Goal: Task Accomplishment & Management: Use online tool/utility

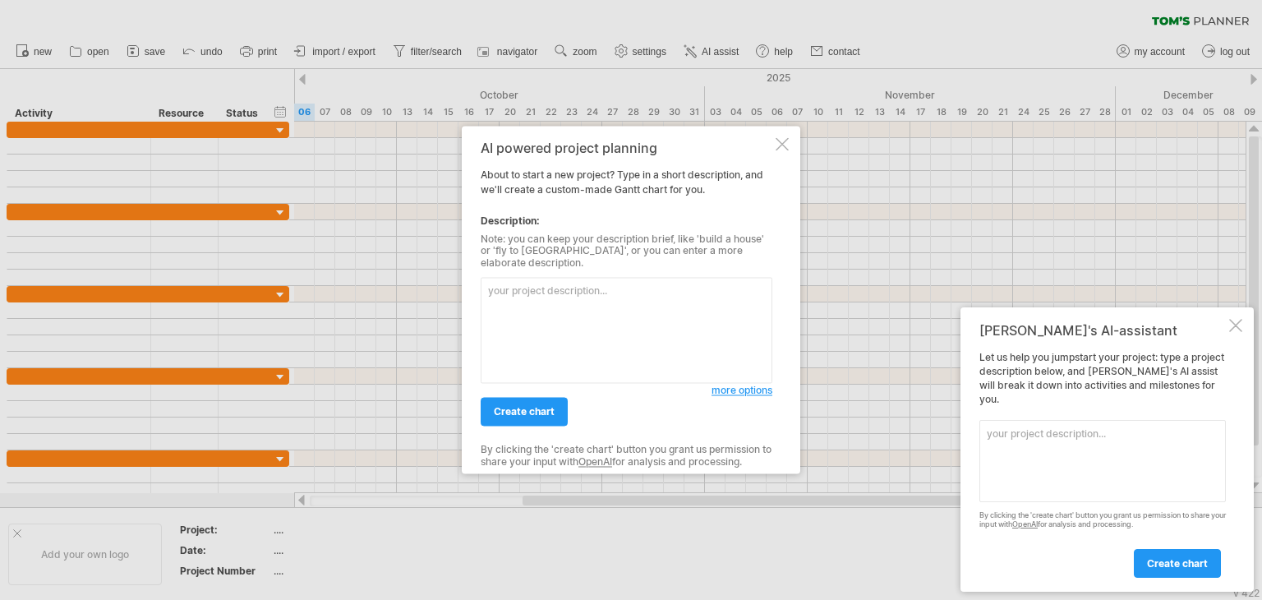
paste textarea "Loremip Dolor: Sitamet Cons Adipis – Elits Doei Tempori Utlab 8: Etdolor Magnaa…"
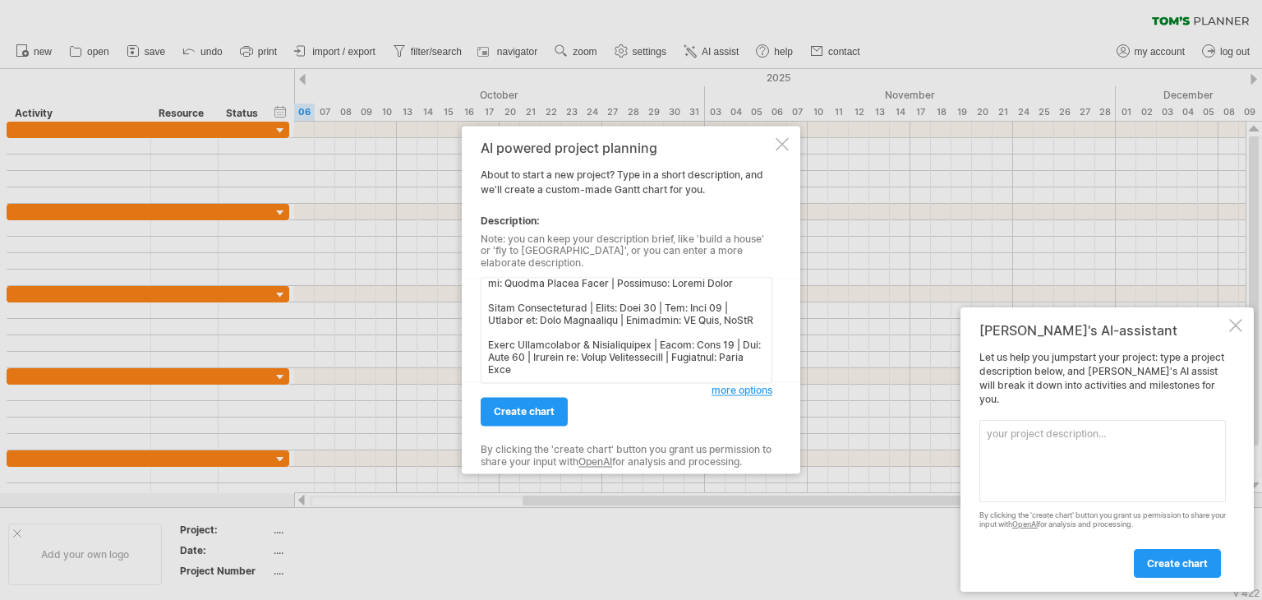
scroll to position [944, 0]
type textarea "Loremip Dolor: Sitamet Cons Adipis – Elits Doei Tempori Utlab 8: Etdolor Magnaa…"
click at [530, 415] on link "create chart" at bounding box center [524, 412] width 87 height 29
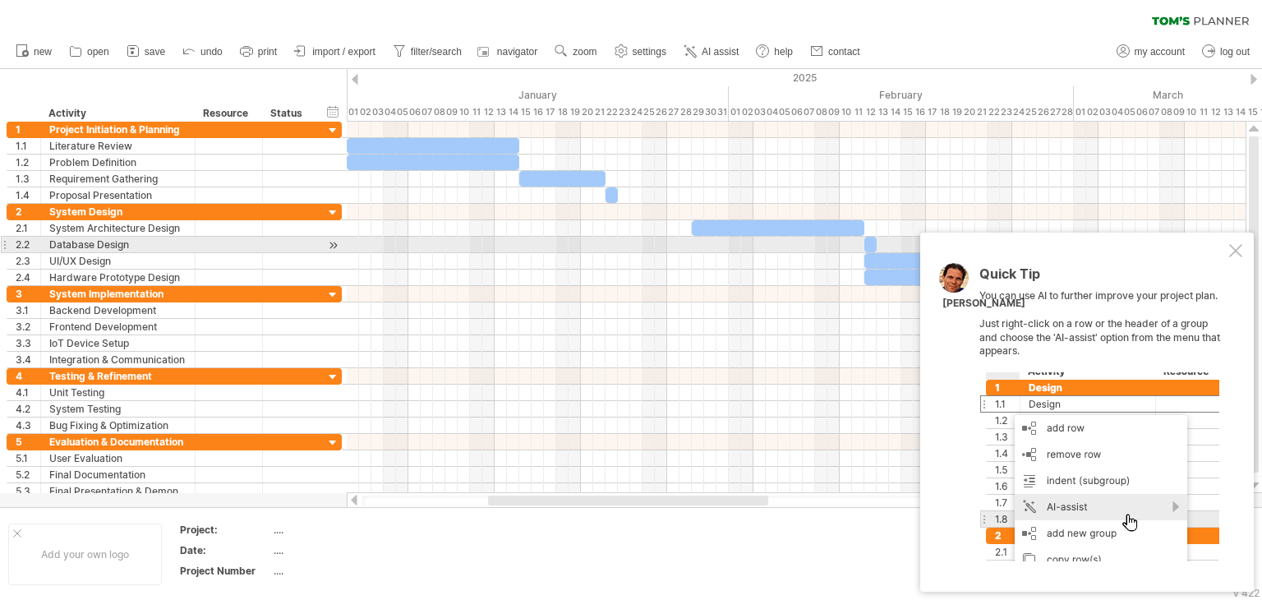
click at [1233, 247] on div at bounding box center [1235, 250] width 13 height 13
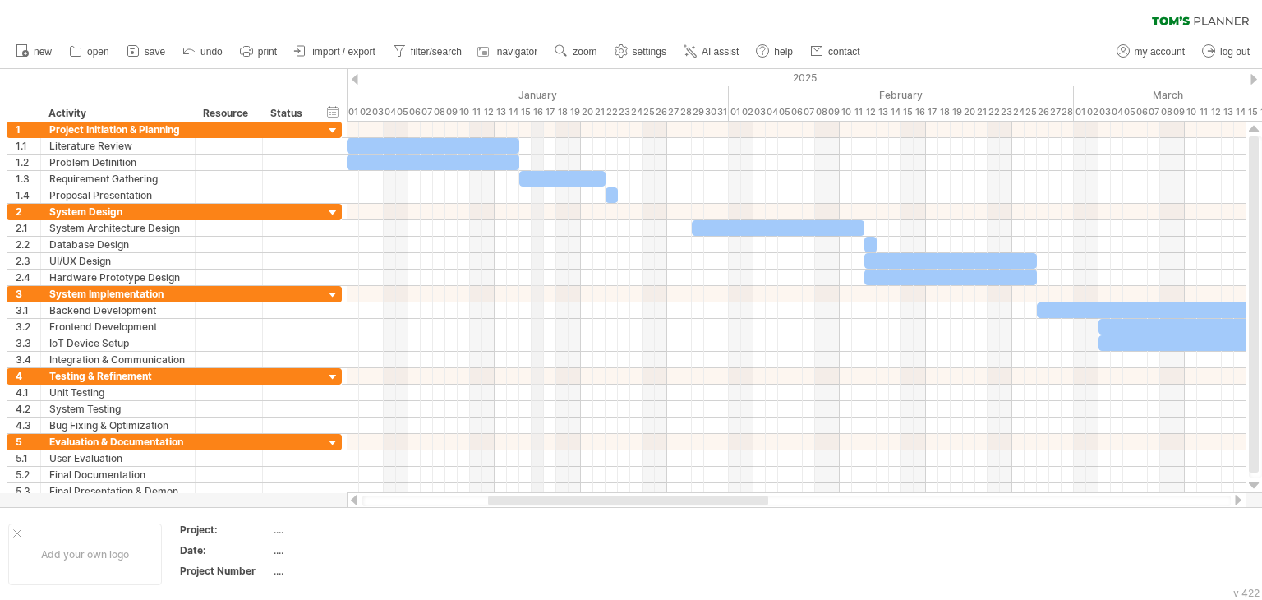
click at [542, 93] on div "January" at bounding box center [538, 94] width 382 height 17
click at [335, 113] on div "hide start/end/duration show start/end/duration" at bounding box center [333, 111] width 16 height 17
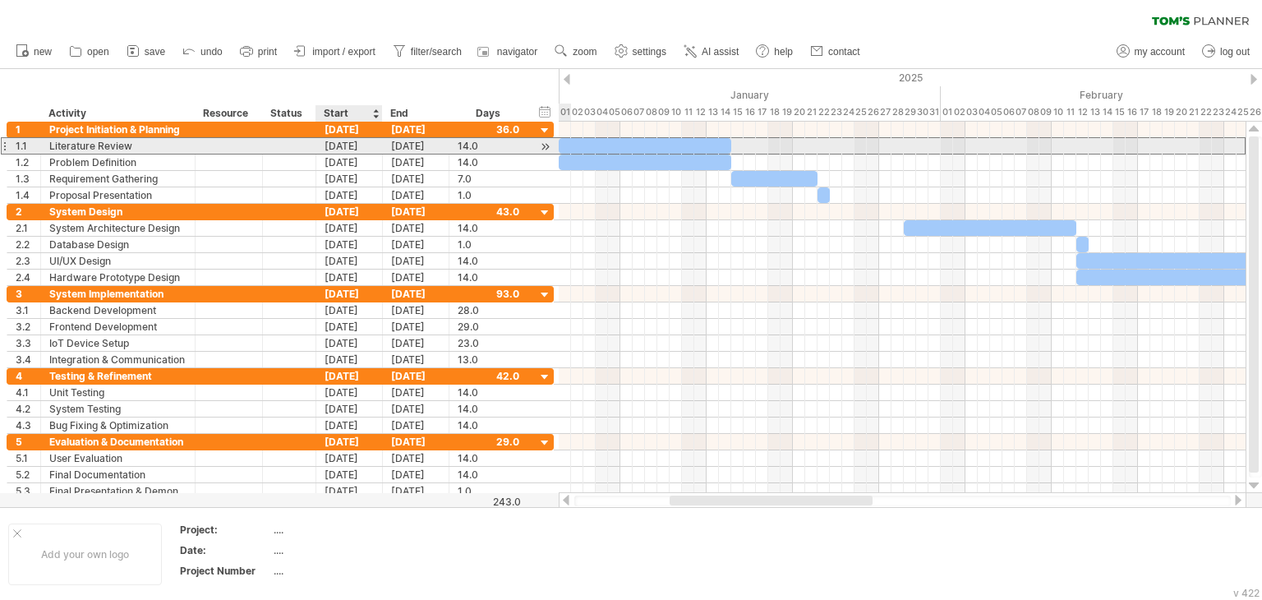
click at [346, 143] on div "[DATE]" at bounding box center [349, 146] width 67 height 16
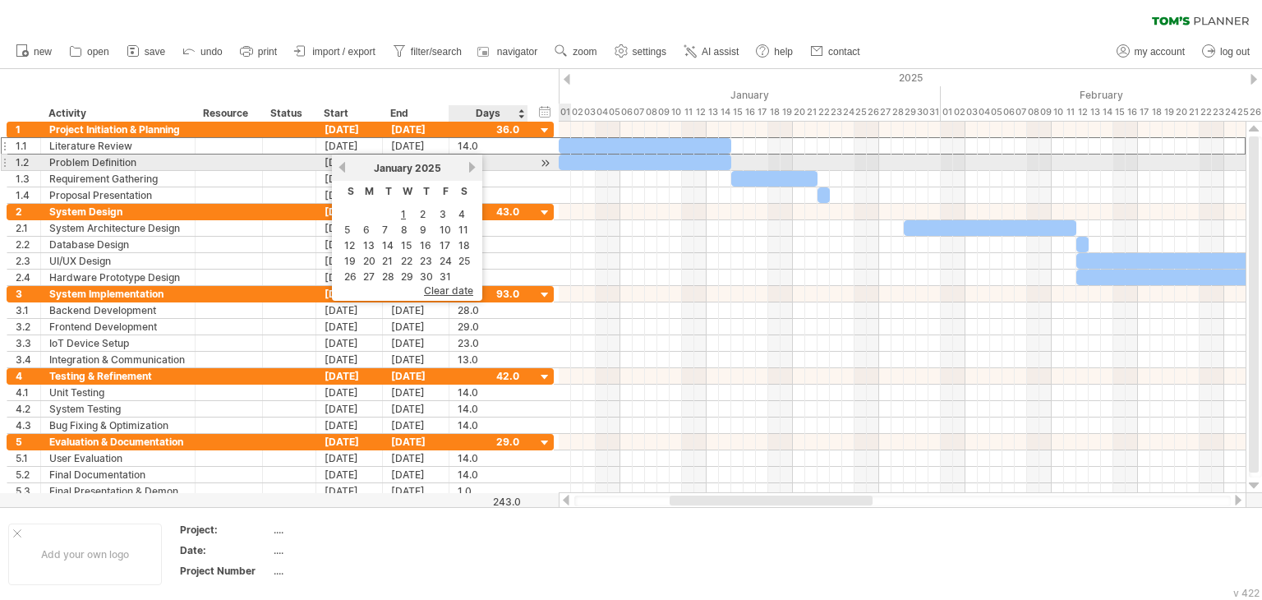
click at [468, 168] on link "next" at bounding box center [472, 167] width 12 height 12
click at [468, 168] on link "next" at bounding box center [470, 167] width 12 height 12
click at [468, 168] on link "next" at bounding box center [472, 167] width 12 height 12
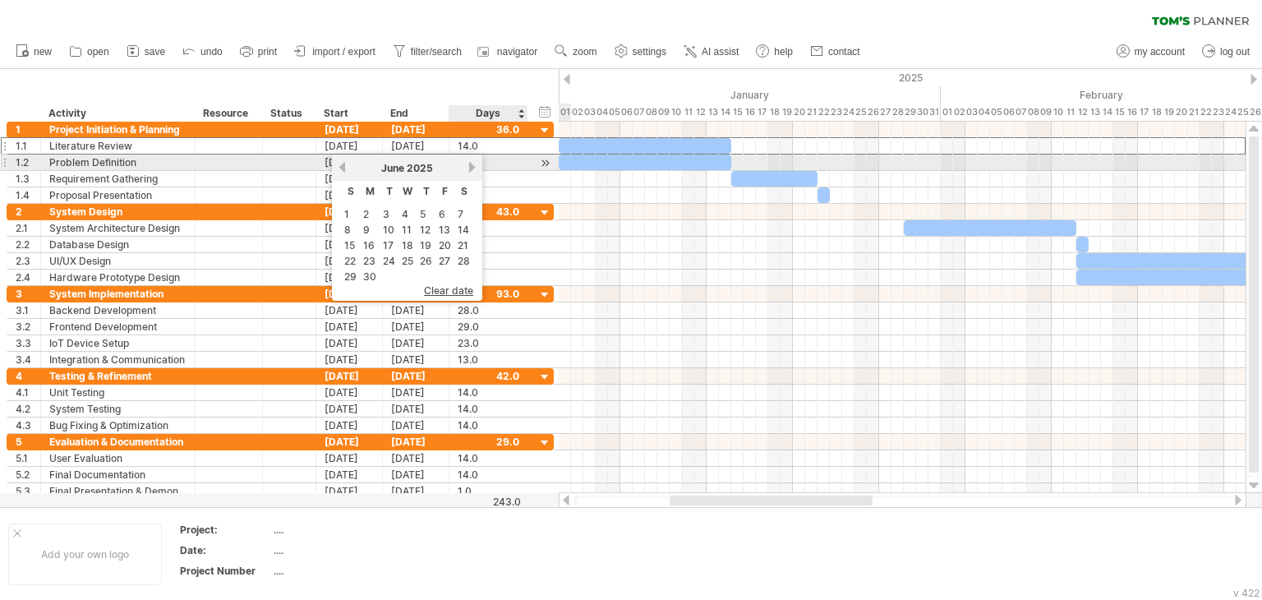
click at [468, 168] on link "next" at bounding box center [472, 167] width 12 height 12
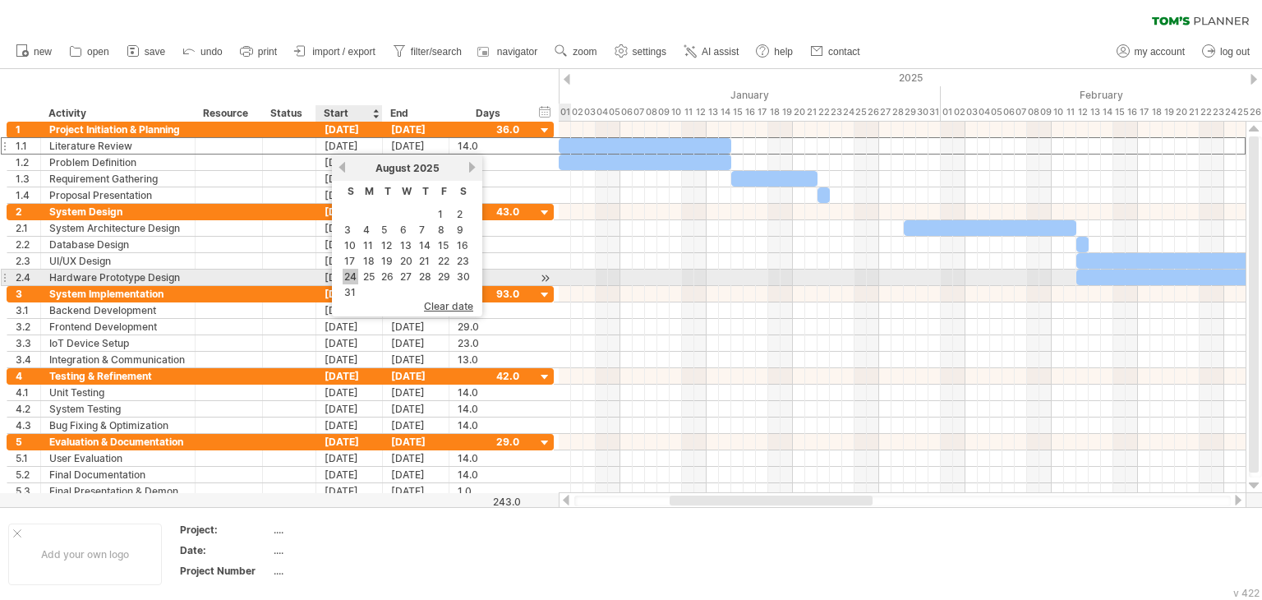
click at [348, 274] on link "24" at bounding box center [351, 277] width 16 height 16
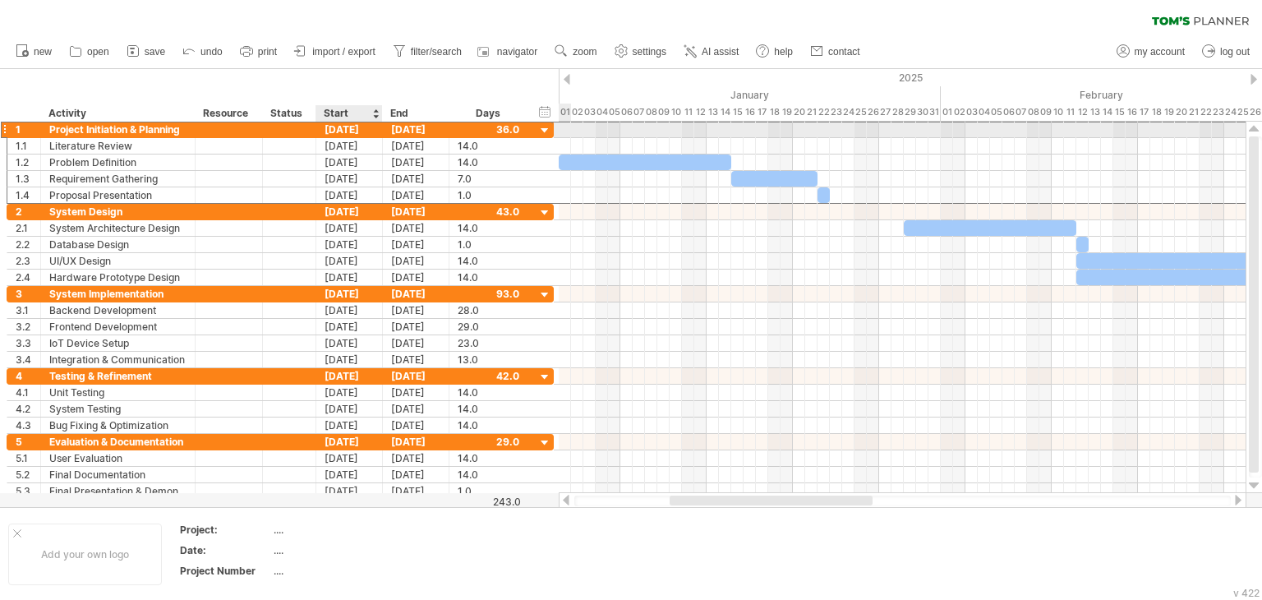
click at [343, 127] on div "[DATE]" at bounding box center [349, 130] width 67 height 16
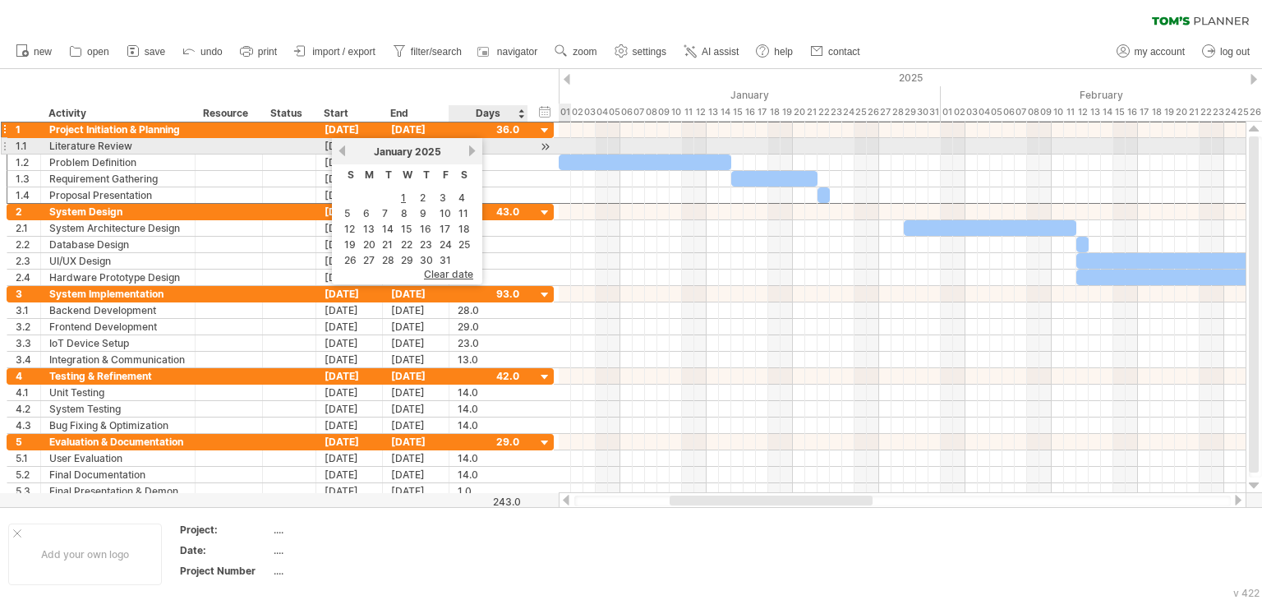
click at [467, 146] on link "next" at bounding box center [472, 151] width 12 height 12
click at [467, 146] on link "next" at bounding box center [470, 151] width 12 height 12
click at [467, 146] on link "next" at bounding box center [472, 151] width 12 height 12
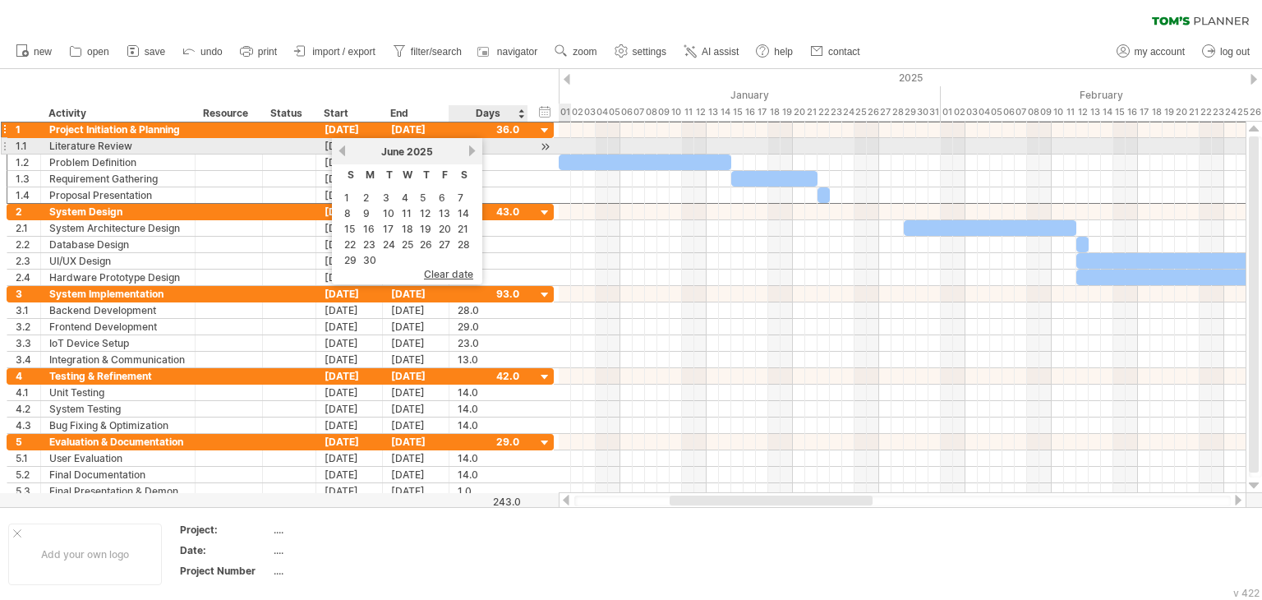
click at [467, 146] on link "next" at bounding box center [472, 151] width 12 height 12
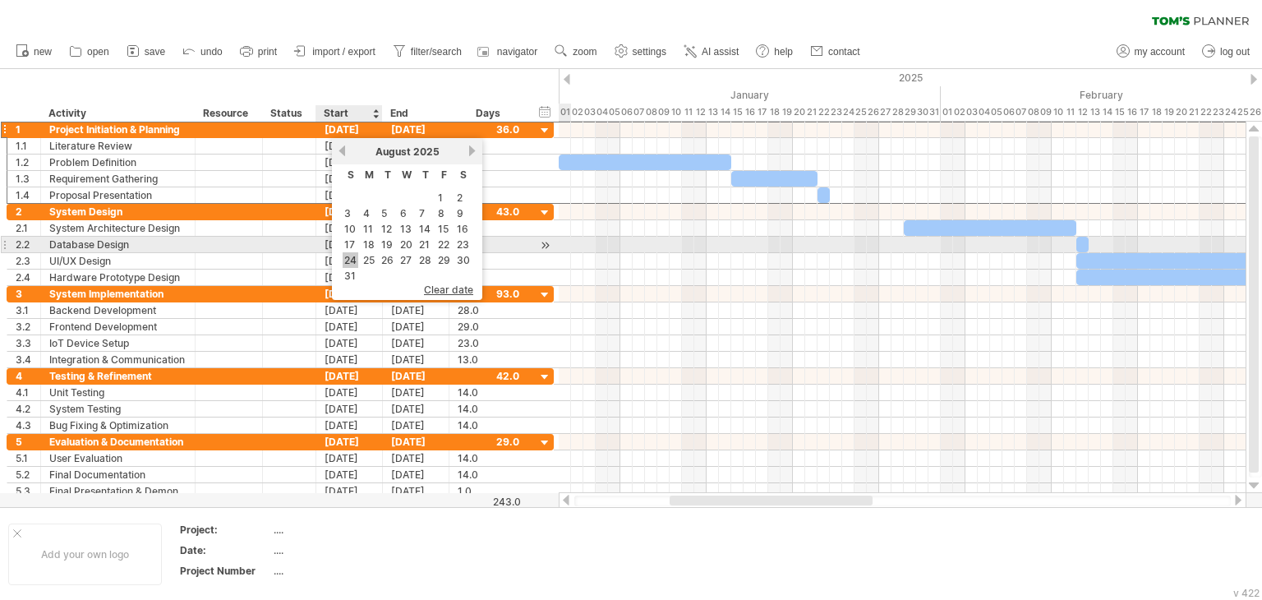
click at [348, 252] on link "24" at bounding box center [351, 260] width 16 height 16
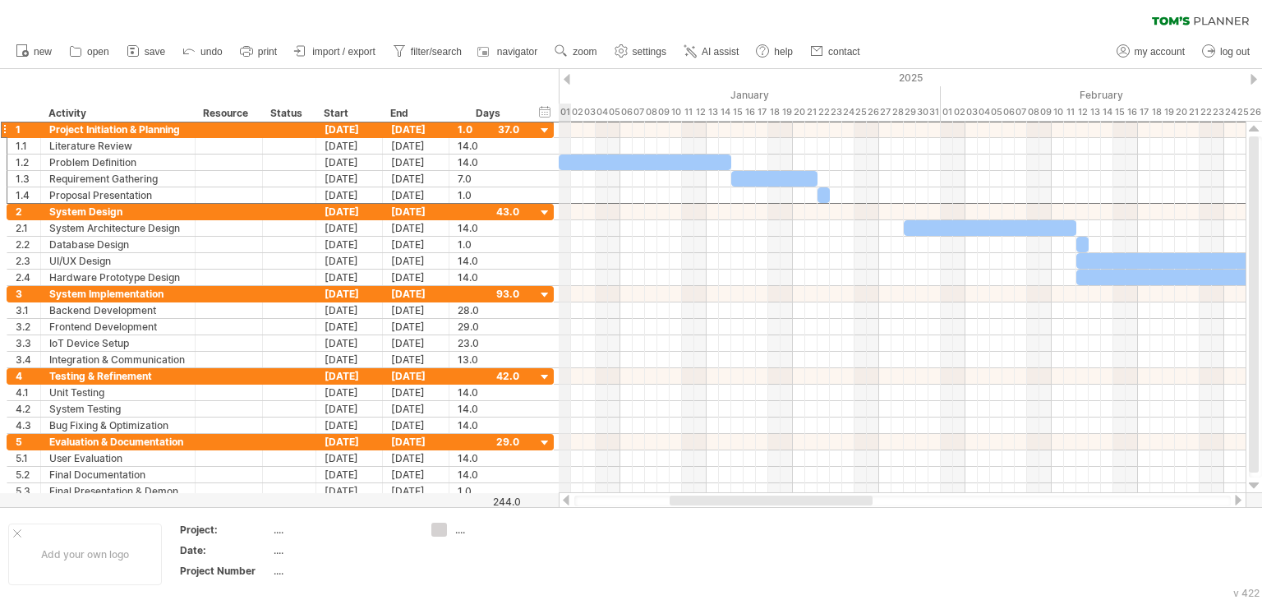
click at [565, 106] on div "01" at bounding box center [565, 112] width 12 height 17
click at [588, 106] on div "03" at bounding box center [589, 112] width 12 height 17
click at [747, 99] on div "January" at bounding box center [750, 94] width 382 height 17
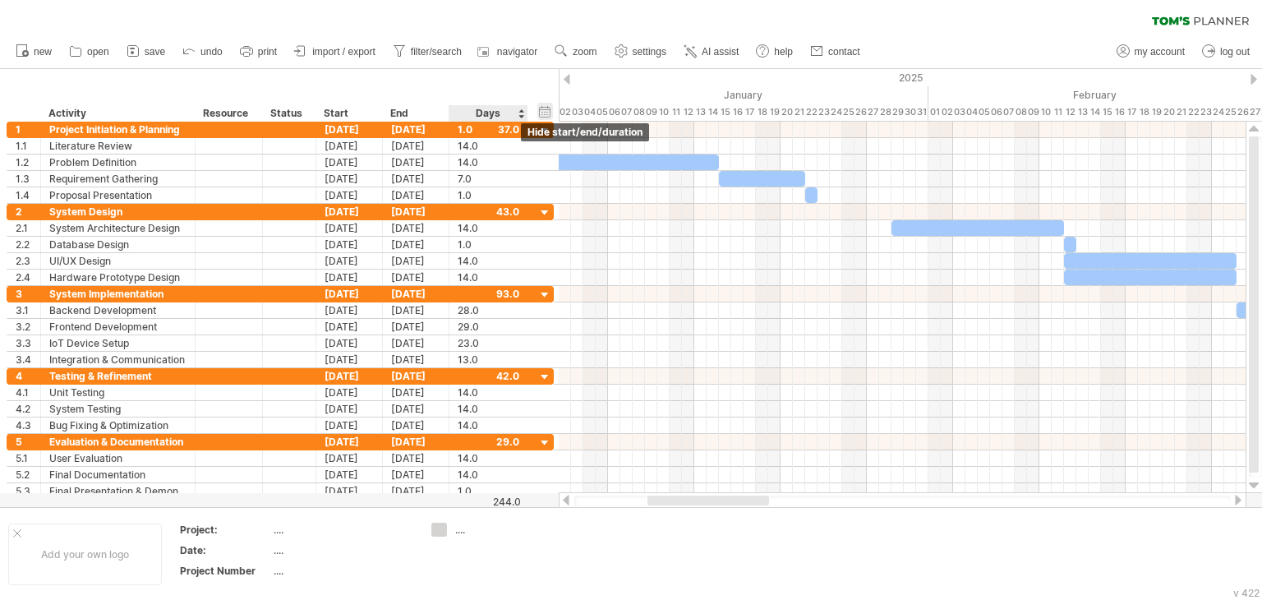
click at [543, 110] on div "hide start/end/duration show start/end/duration" at bounding box center [545, 111] width 16 height 17
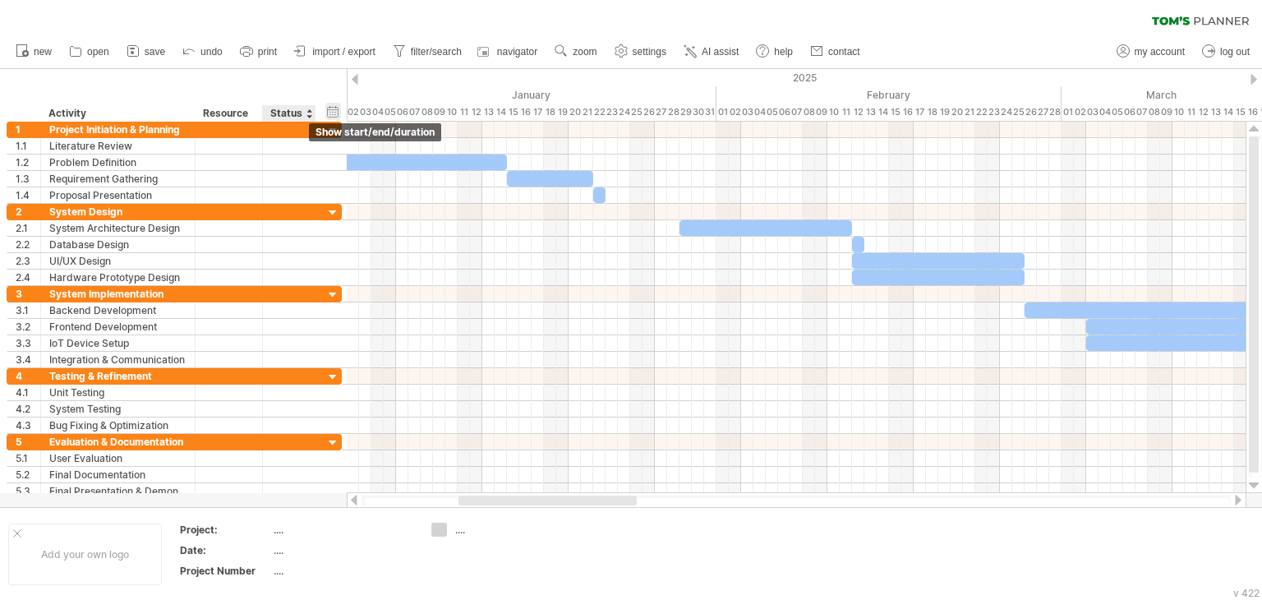
click at [339, 110] on div "hide start/end/duration show start/end/duration" at bounding box center [333, 111] width 16 height 17
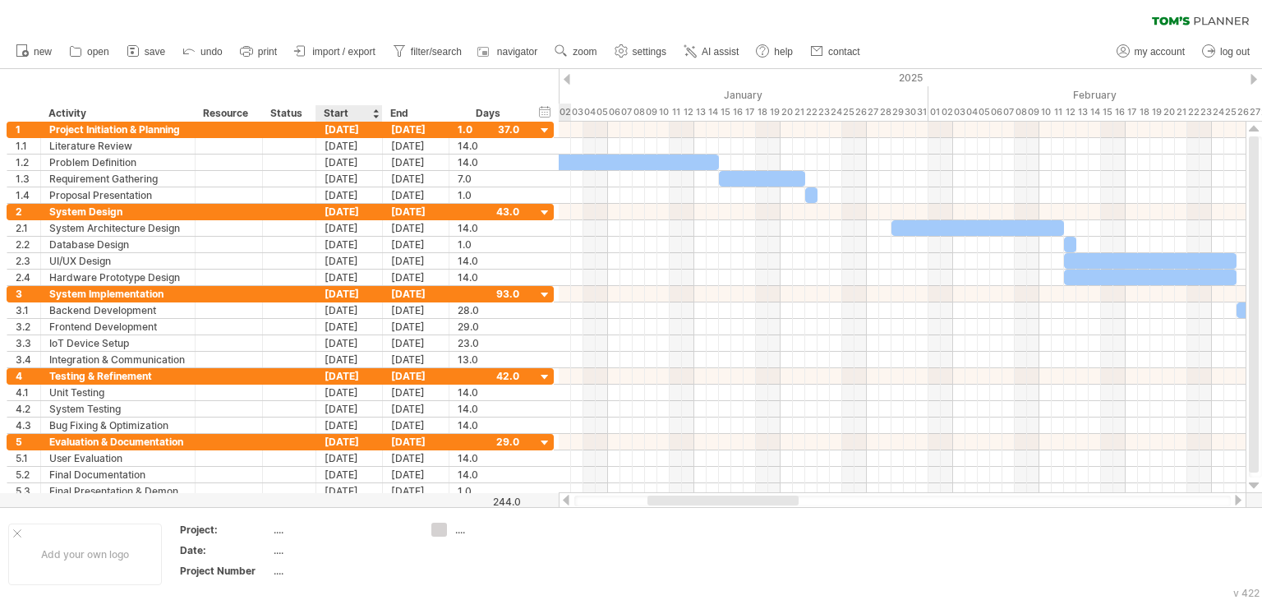
click at [342, 115] on div "Start" at bounding box center [348, 113] width 49 height 16
click at [375, 109] on div at bounding box center [375, 113] width 7 height 16
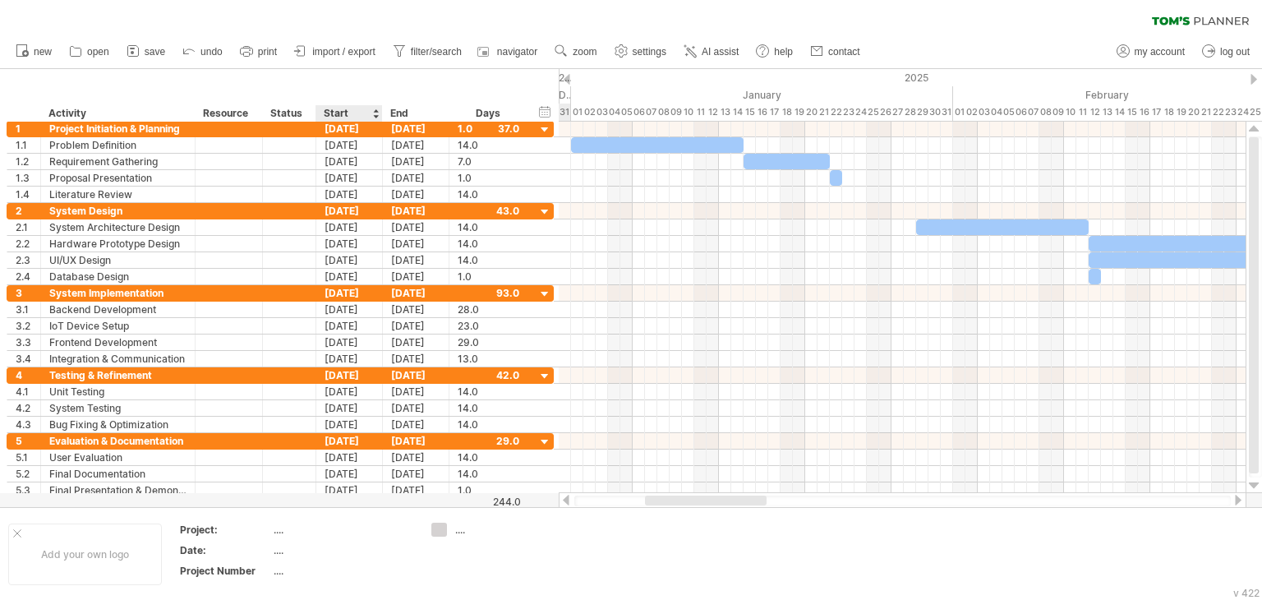
click at [375, 109] on div at bounding box center [375, 113] width 7 height 16
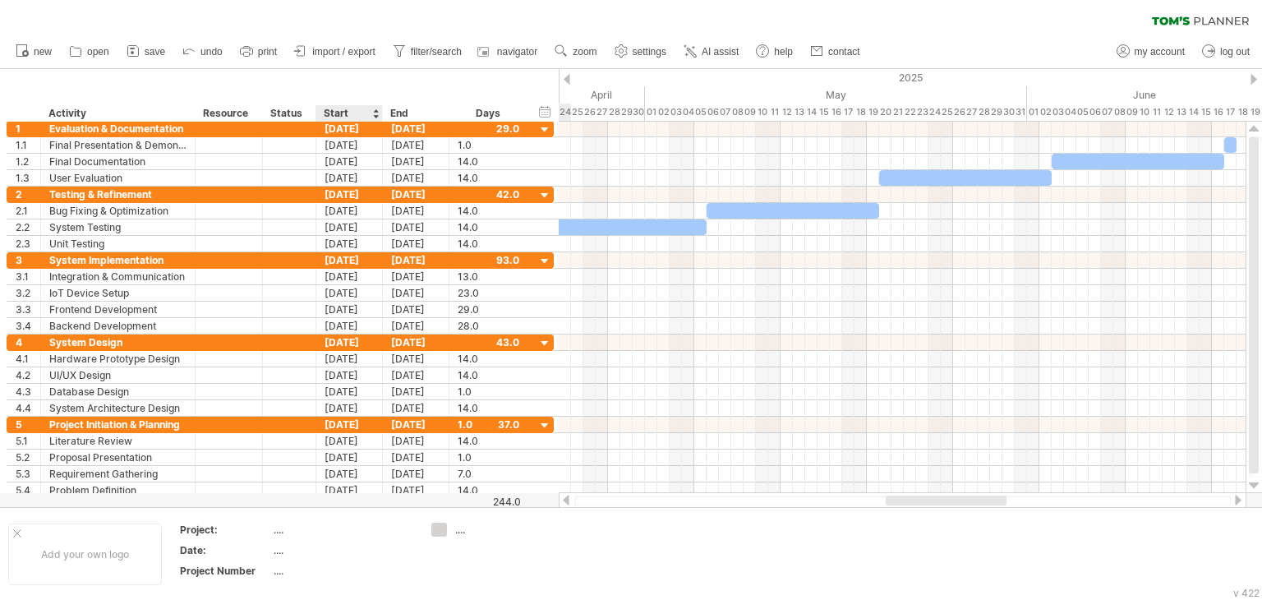
click at [375, 109] on div at bounding box center [375, 113] width 7 height 16
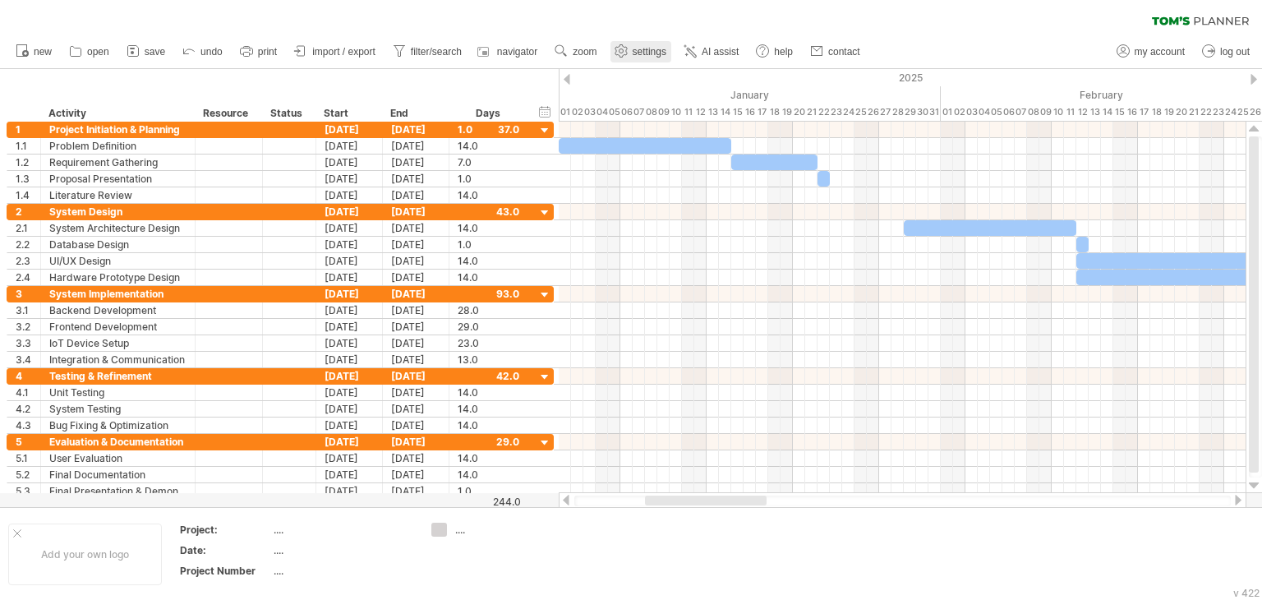
click at [652, 46] on span "settings" at bounding box center [650, 52] width 34 height 12
select select "*"
select select "**"
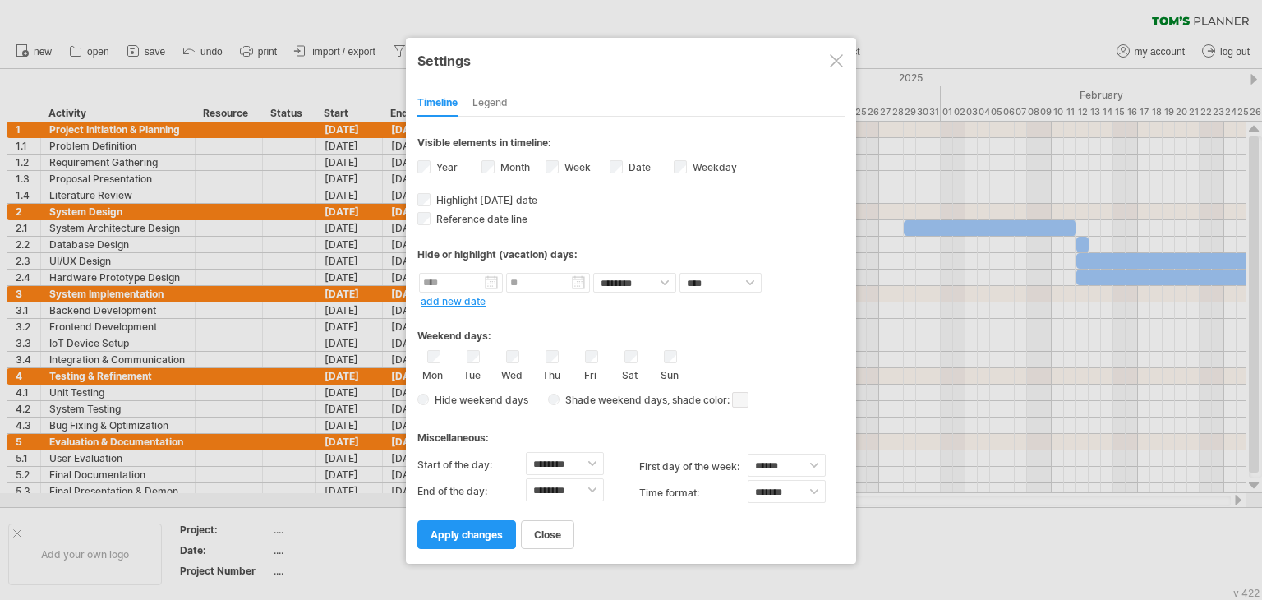
click at [491, 108] on div "Legend" at bounding box center [489, 103] width 35 height 26
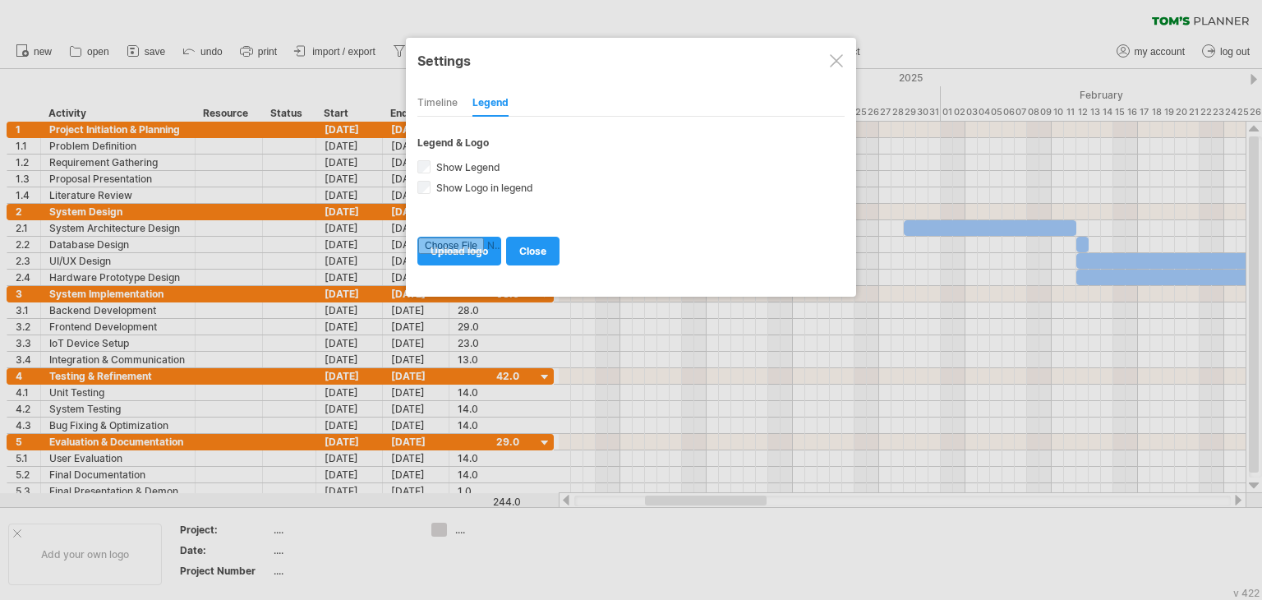
click at [446, 108] on div "Timeline" at bounding box center [437, 103] width 40 height 26
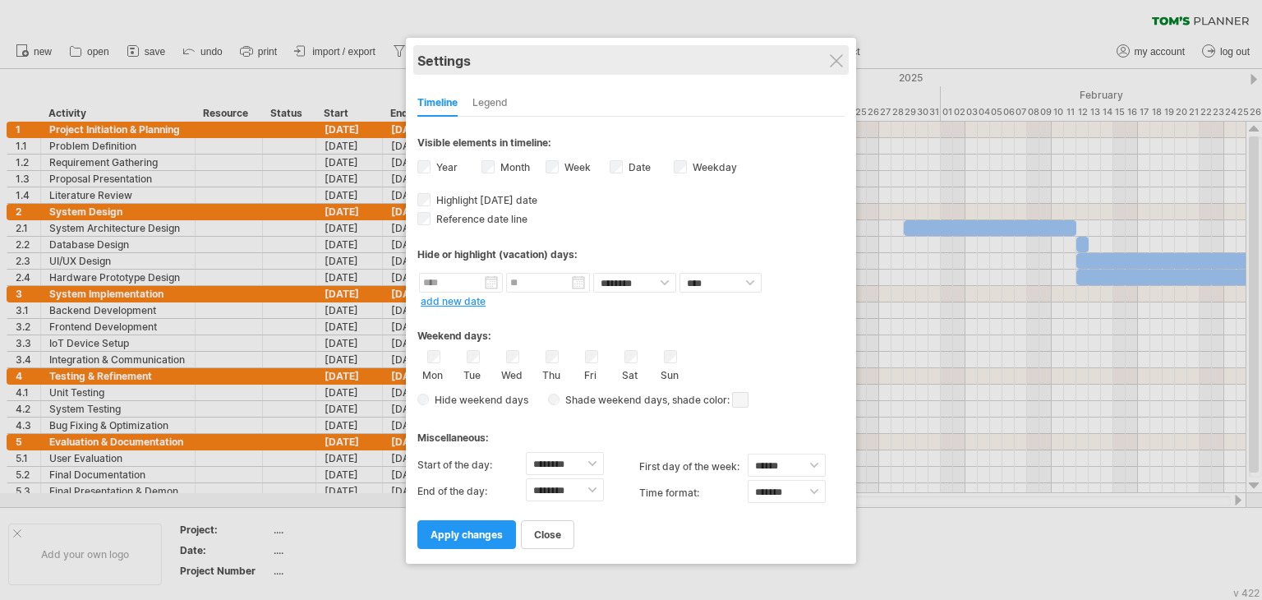
click at [835, 67] on div "Settings" at bounding box center [630, 60] width 427 height 30
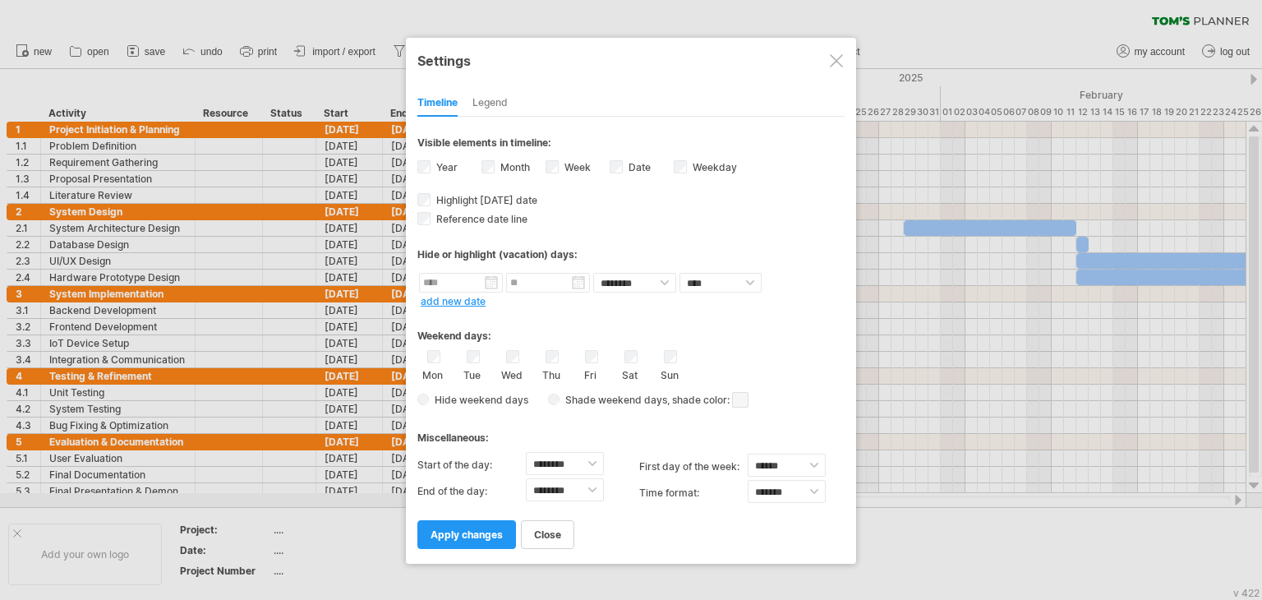
click at [838, 62] on div at bounding box center [836, 60] width 13 height 13
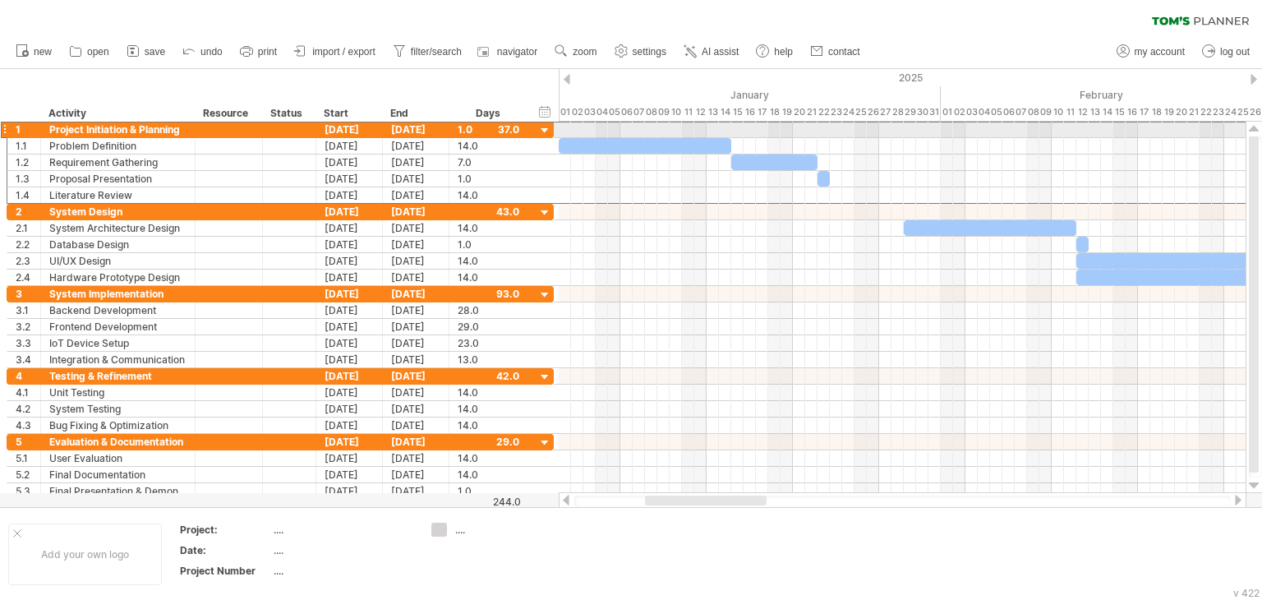
click at [4, 131] on div at bounding box center [4, 129] width 7 height 17
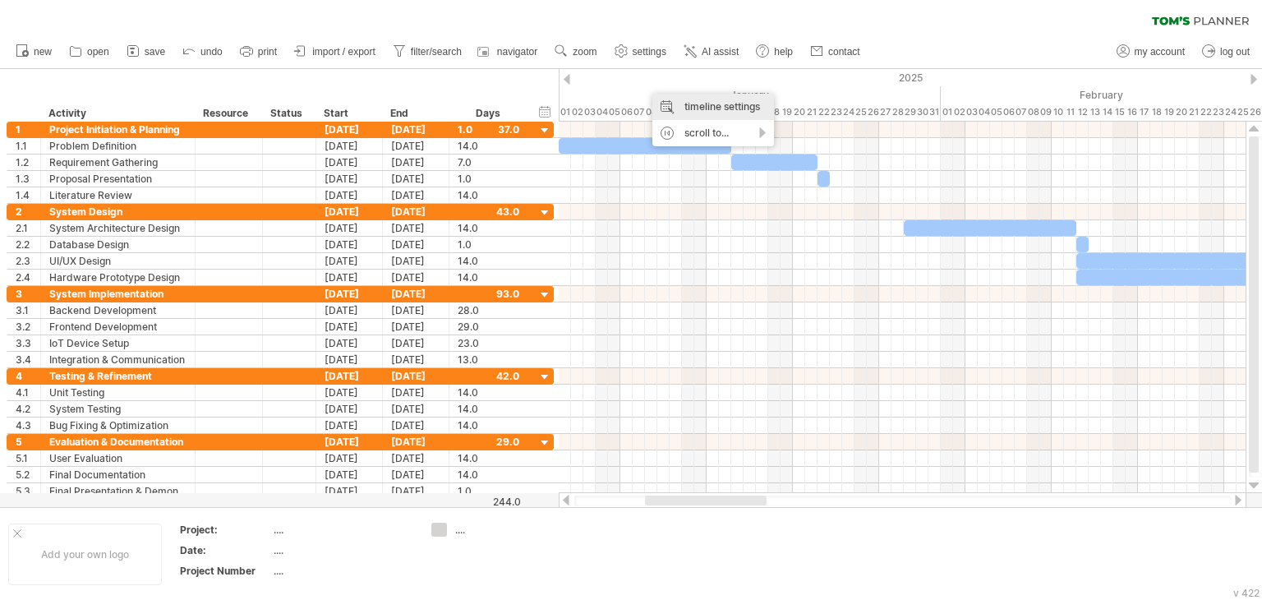
click at [699, 103] on div "timeline settings" at bounding box center [713, 107] width 122 height 26
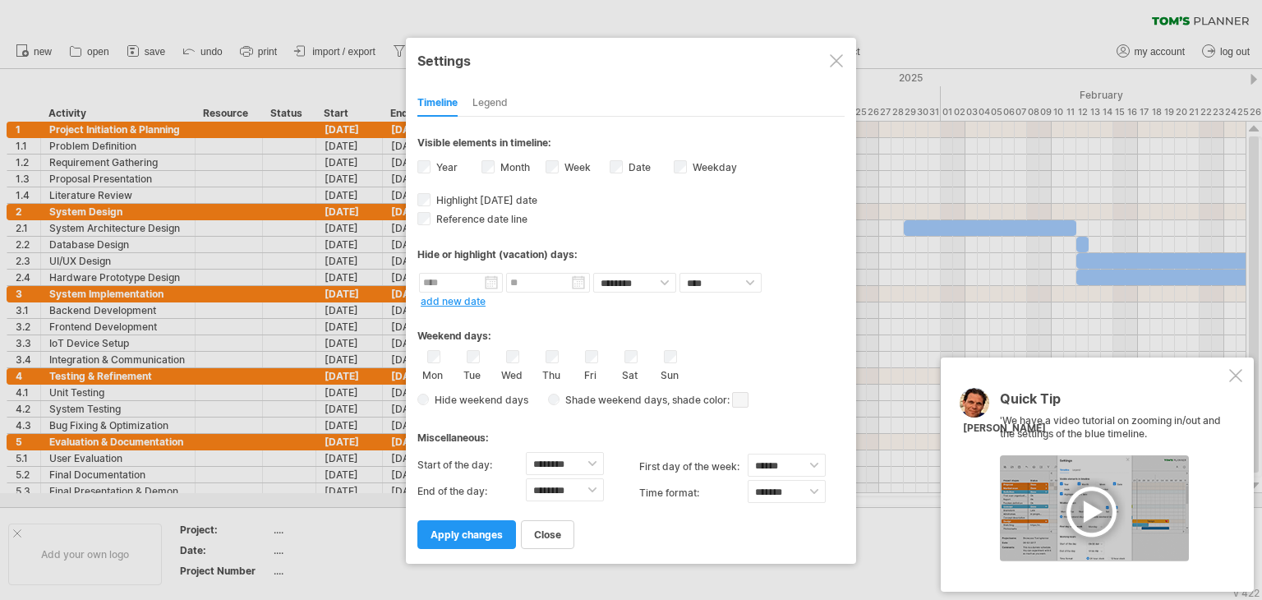
click at [840, 60] on div at bounding box center [836, 60] width 13 height 13
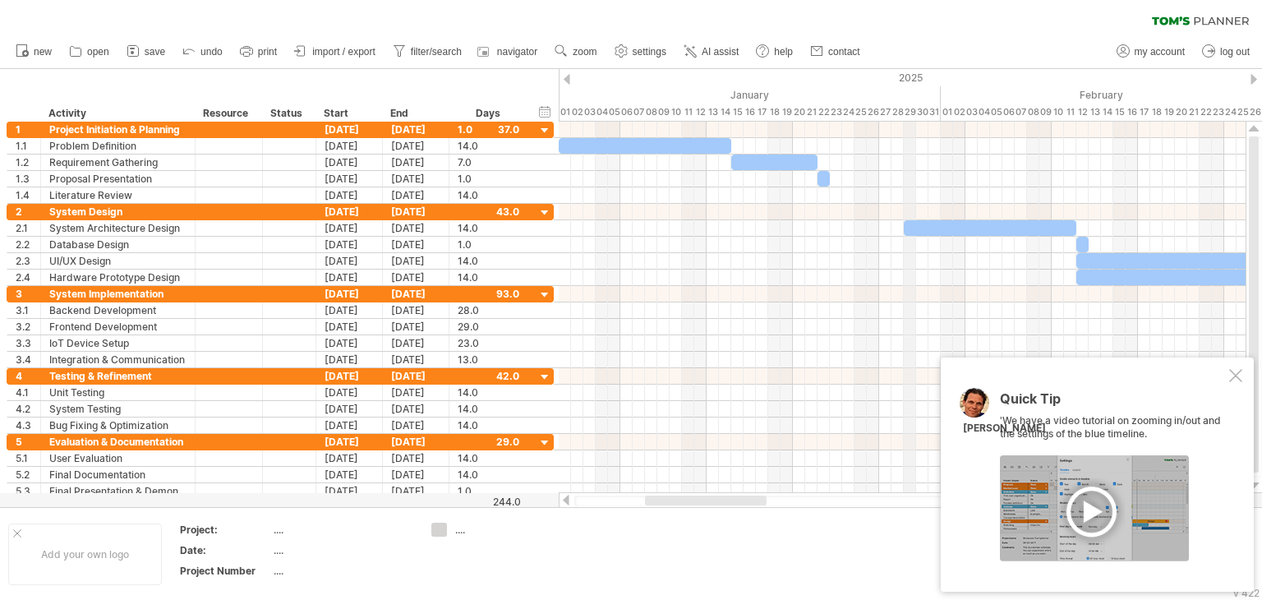
click at [756, 95] on div "January" at bounding box center [750, 94] width 382 height 17
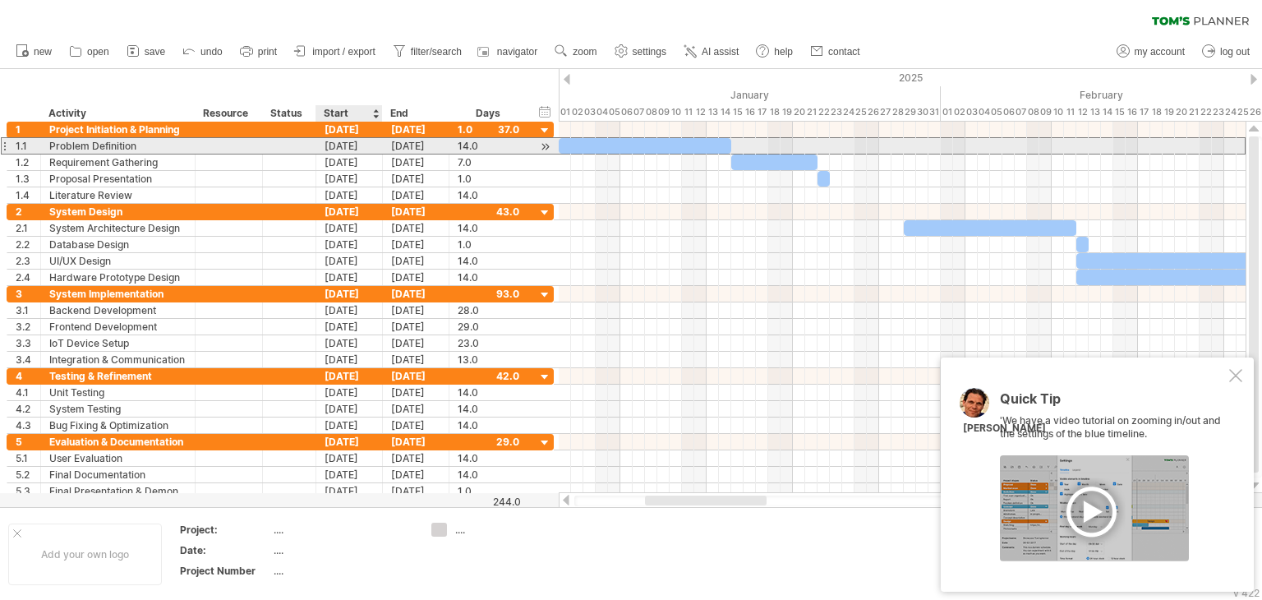
click at [348, 148] on div "[DATE]" at bounding box center [349, 146] width 67 height 16
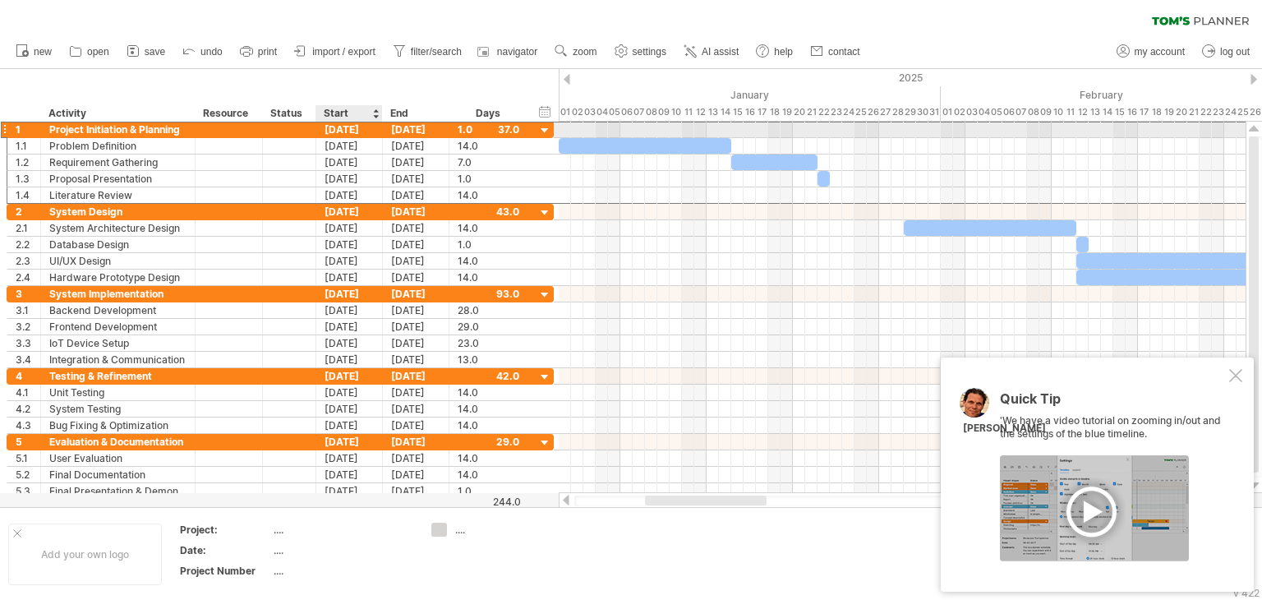
click at [347, 128] on div "[DATE]" at bounding box center [349, 130] width 67 height 16
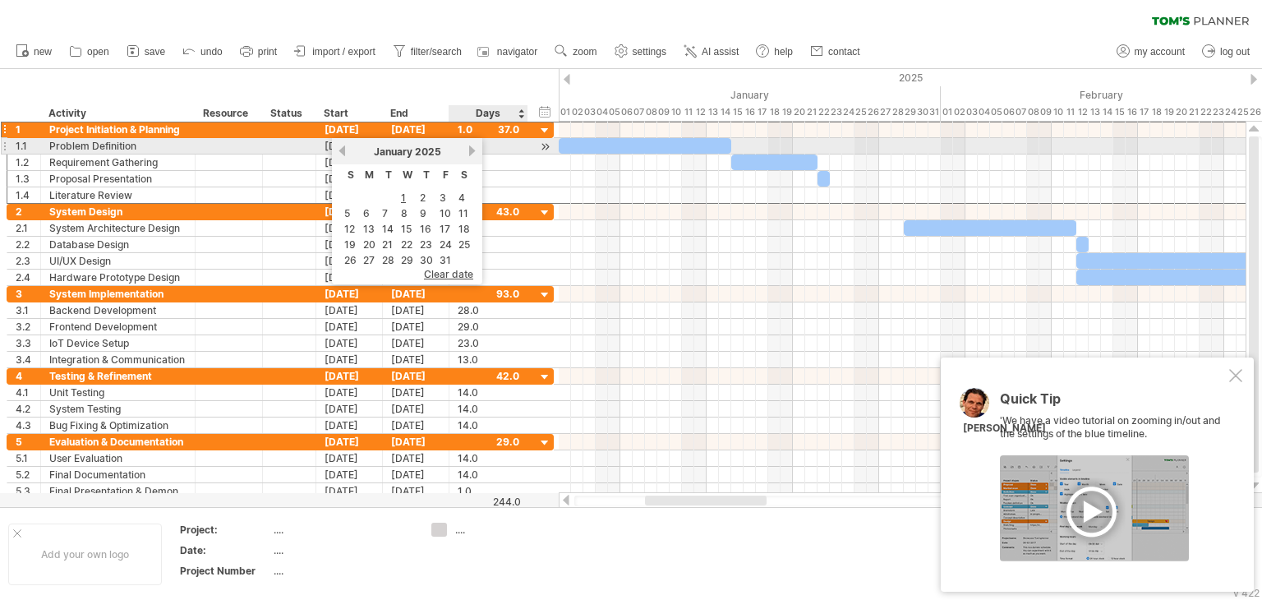
click at [470, 149] on link "next" at bounding box center [472, 151] width 12 height 12
click at [339, 147] on link "previous" at bounding box center [342, 151] width 12 height 12
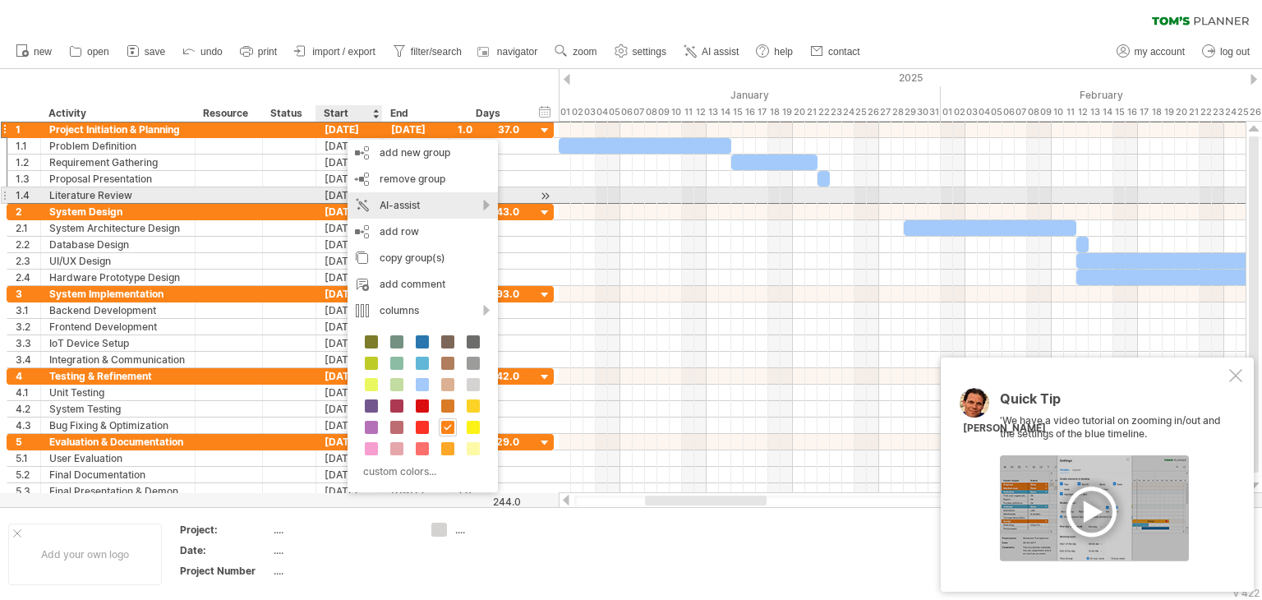
click at [414, 202] on div "AI-assist" at bounding box center [423, 205] width 150 height 26
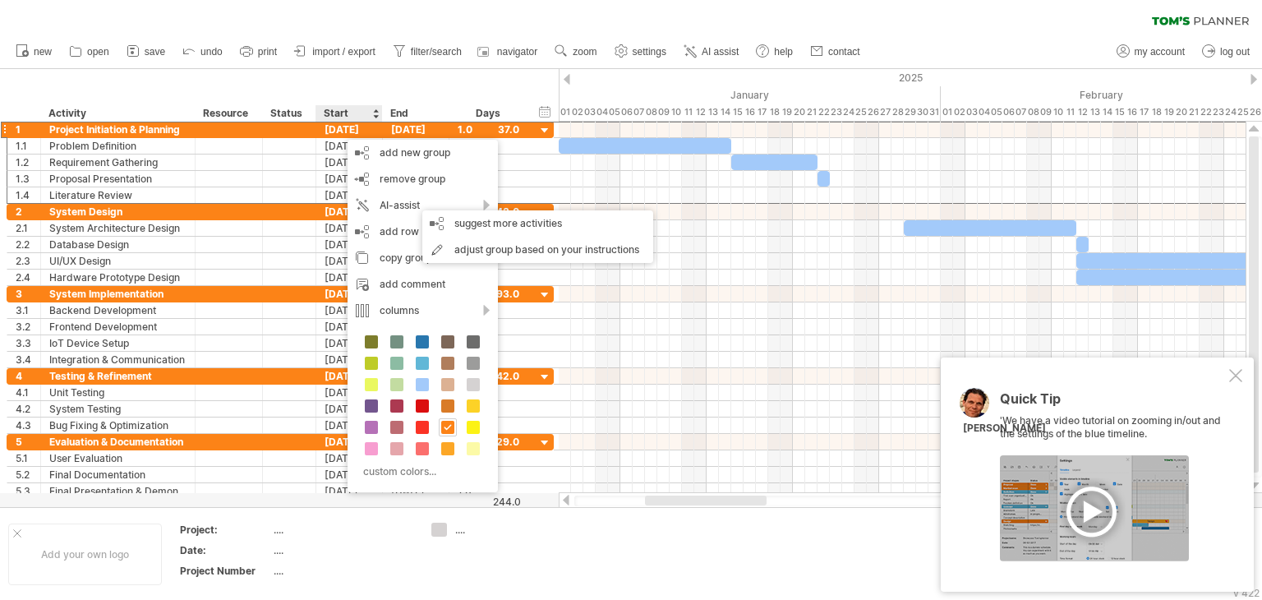
click at [237, 69] on div "hide start/end/duration show start/end/duration ******** Activity ******** Reso…" at bounding box center [279, 95] width 559 height 53
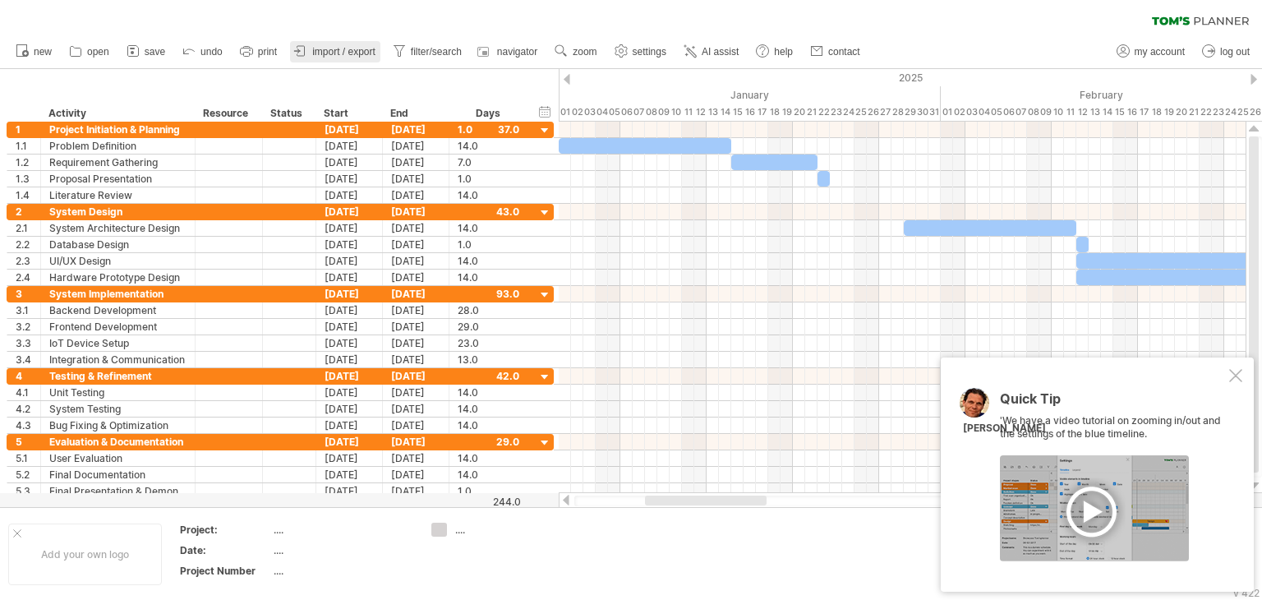
click at [362, 54] on span "import / export" at bounding box center [343, 52] width 63 height 12
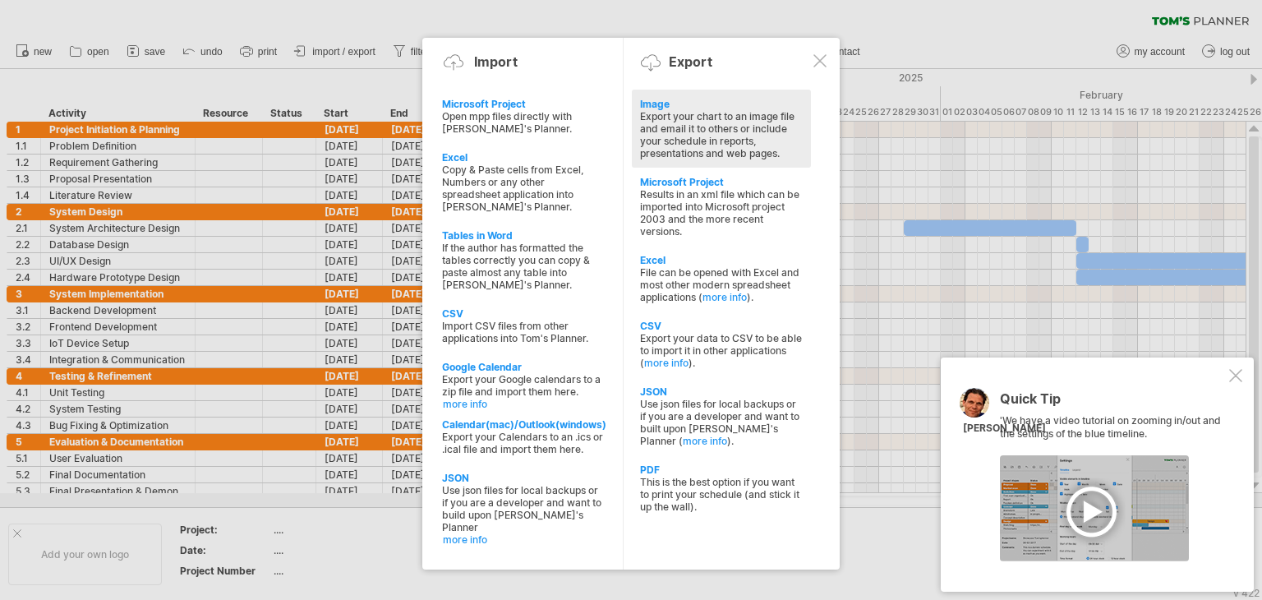
click at [654, 133] on div "Export your chart to an image file and email it to others or include your sched…" at bounding box center [721, 134] width 163 height 49
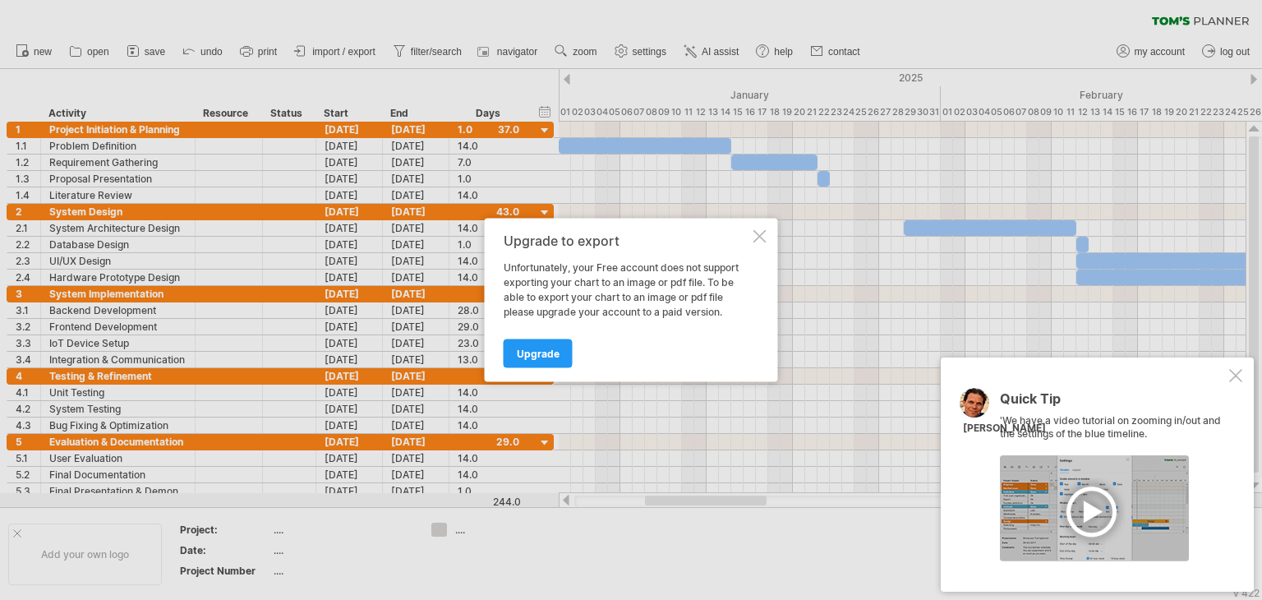
click at [765, 230] on div at bounding box center [759, 236] width 13 height 13
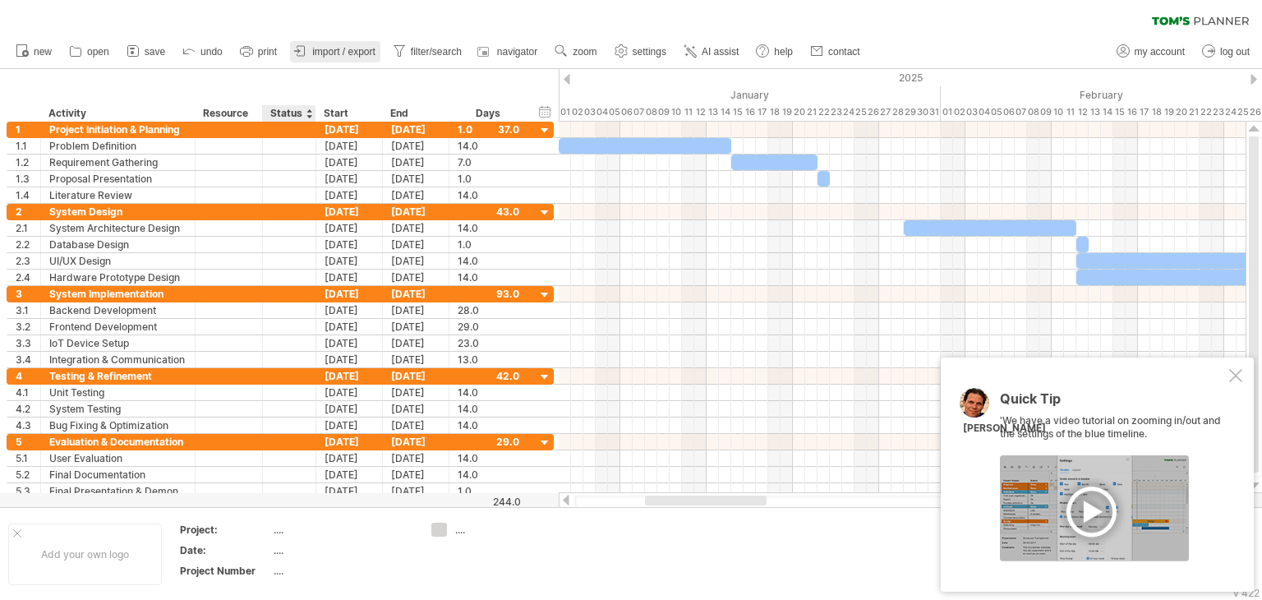
click at [323, 60] on link "import / export" at bounding box center [335, 51] width 90 height 21
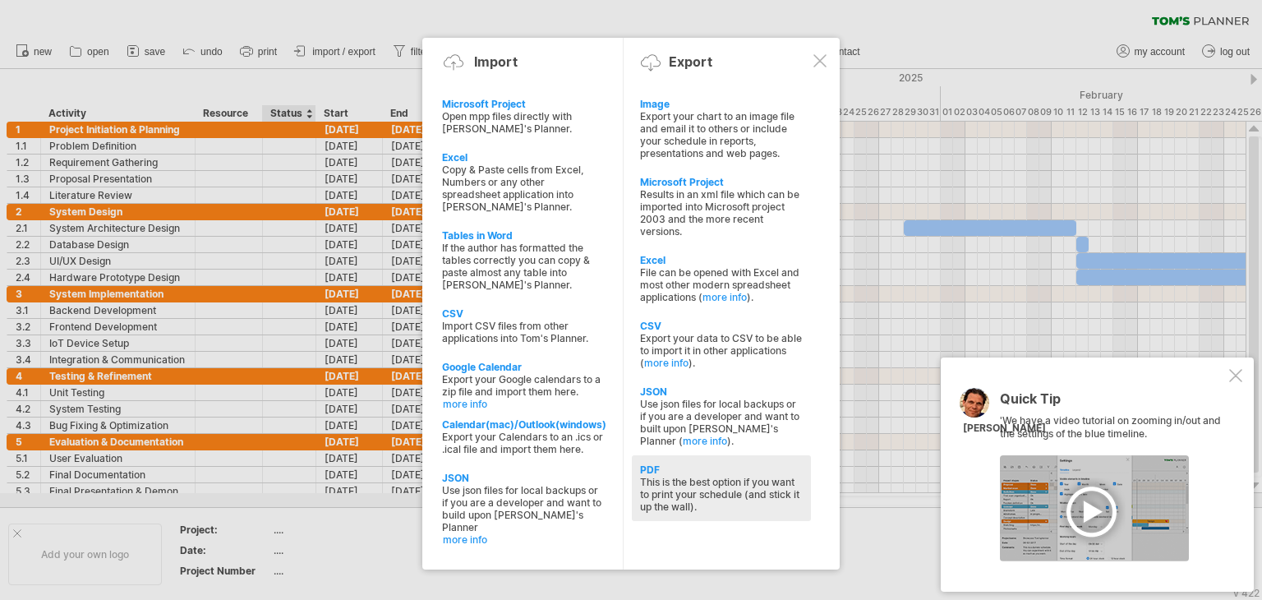
click at [711, 473] on div "PDF" at bounding box center [721, 469] width 163 height 12
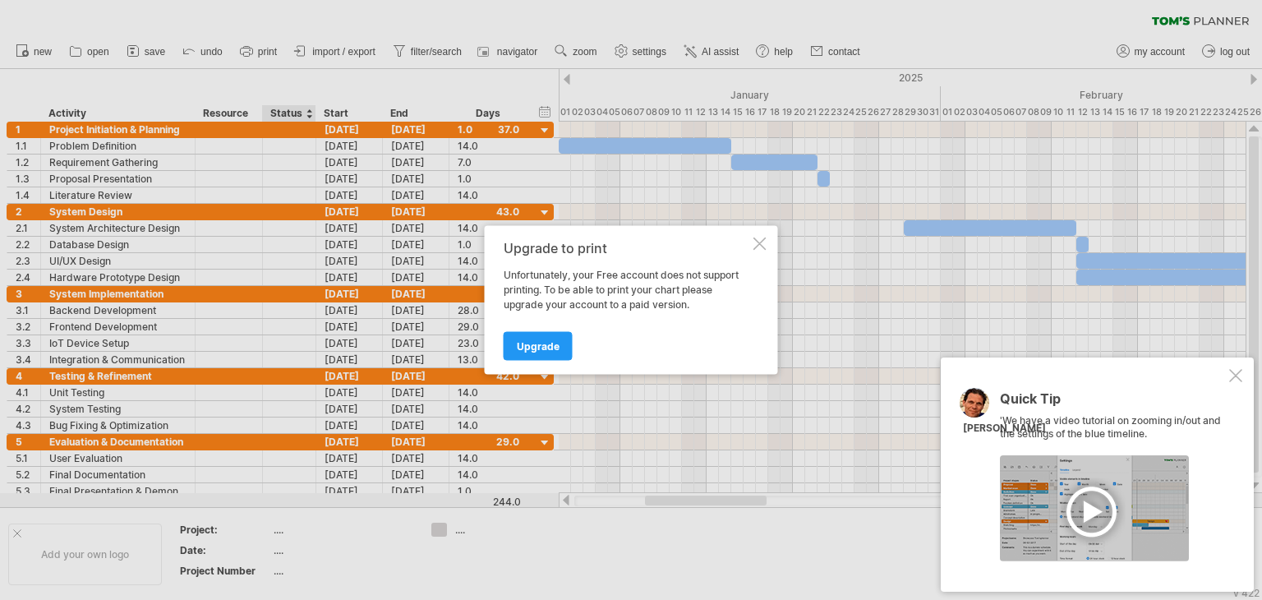
click at [761, 249] on div at bounding box center [759, 243] width 13 height 13
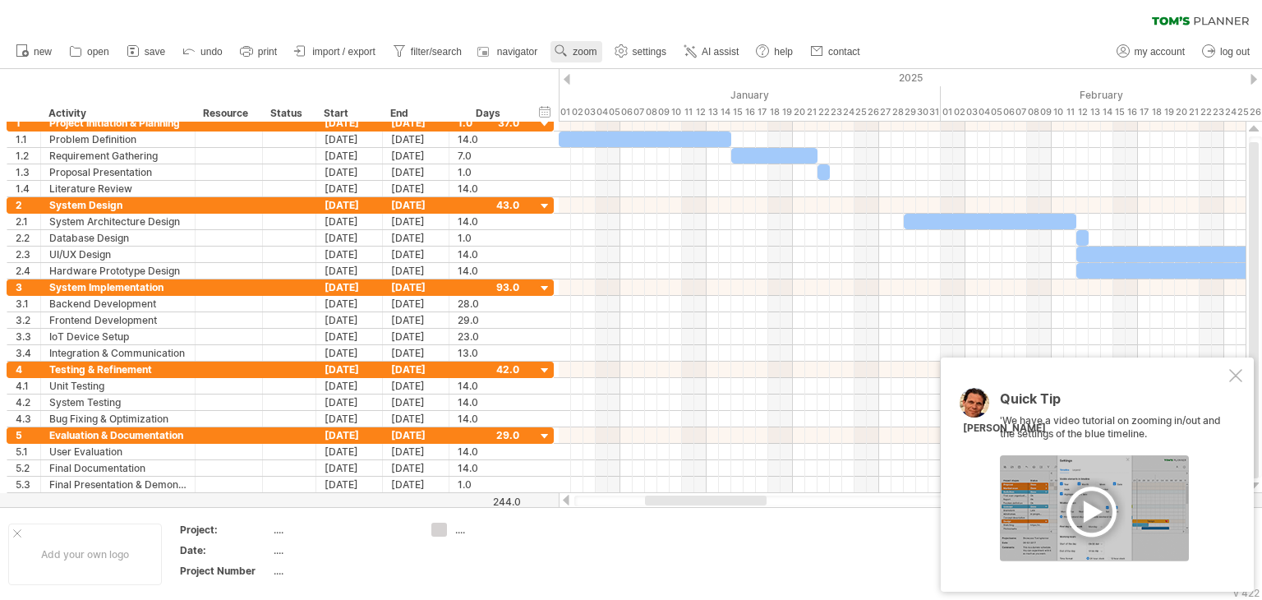
click at [583, 53] on span "zoom" at bounding box center [585, 52] width 24 height 12
click at [947, 93] on div "February" at bounding box center [1113, 94] width 345 height 17
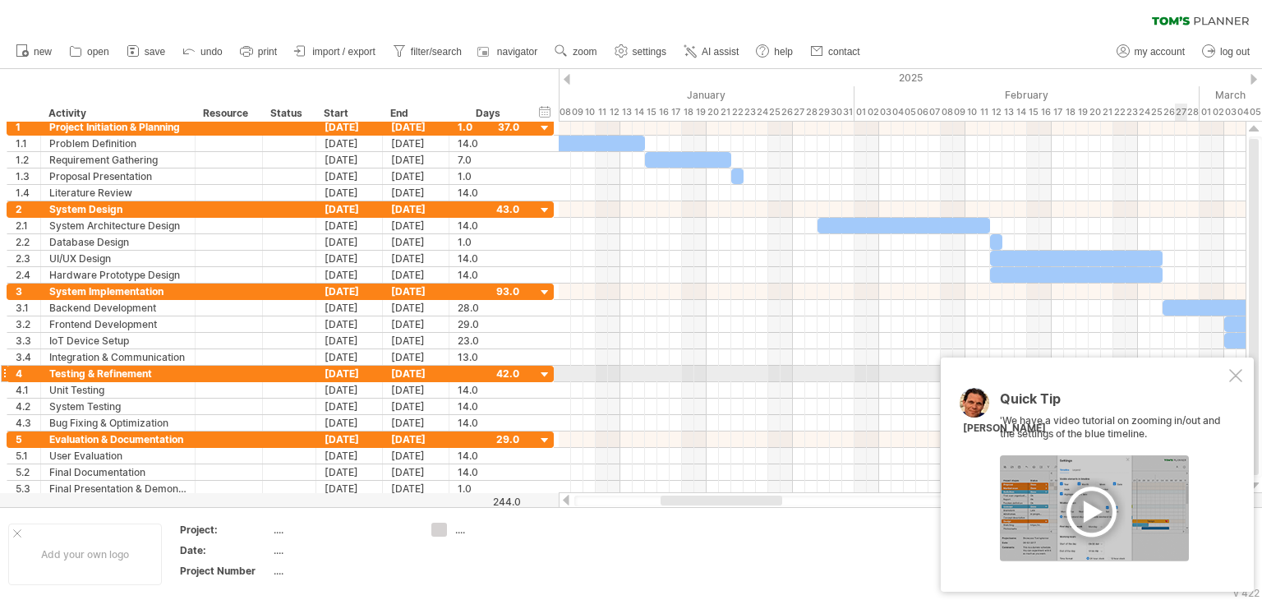
click at [1240, 374] on div at bounding box center [1235, 375] width 13 height 13
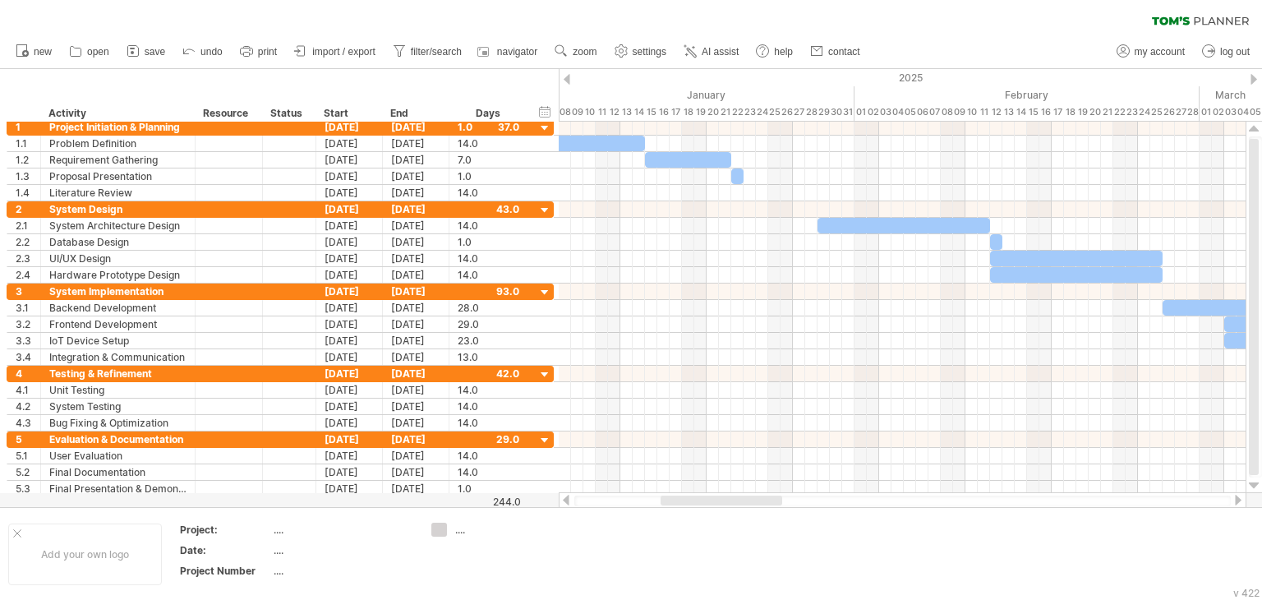
click at [1237, 503] on div at bounding box center [1238, 500] width 13 height 11
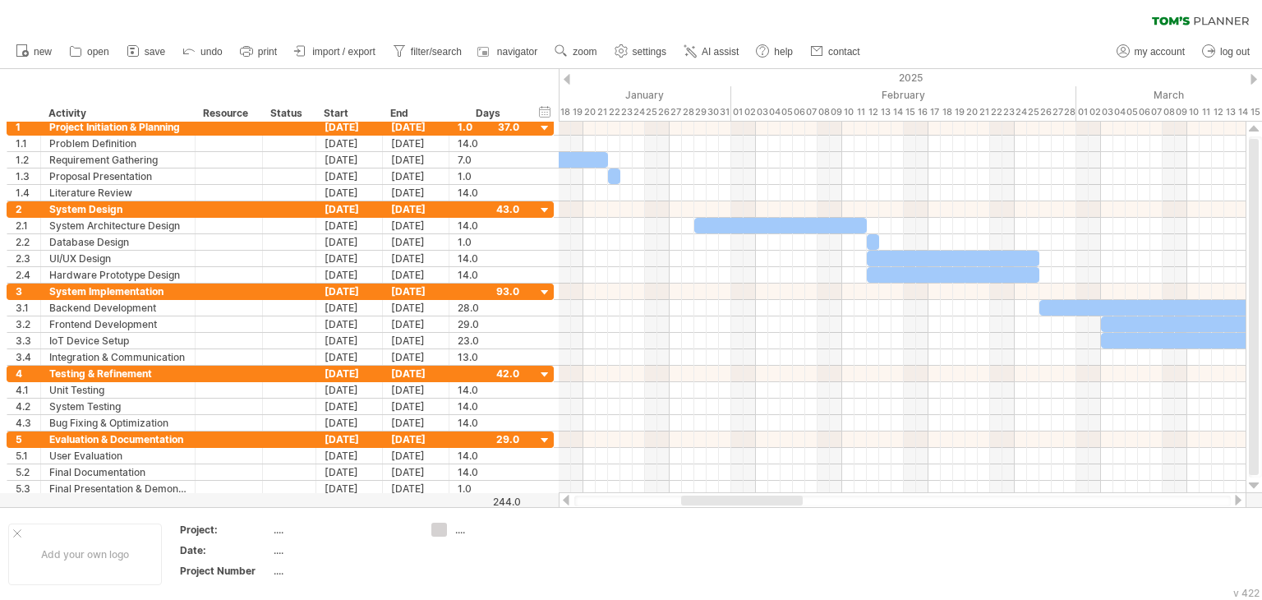
click at [1237, 503] on div at bounding box center [1238, 500] width 13 height 11
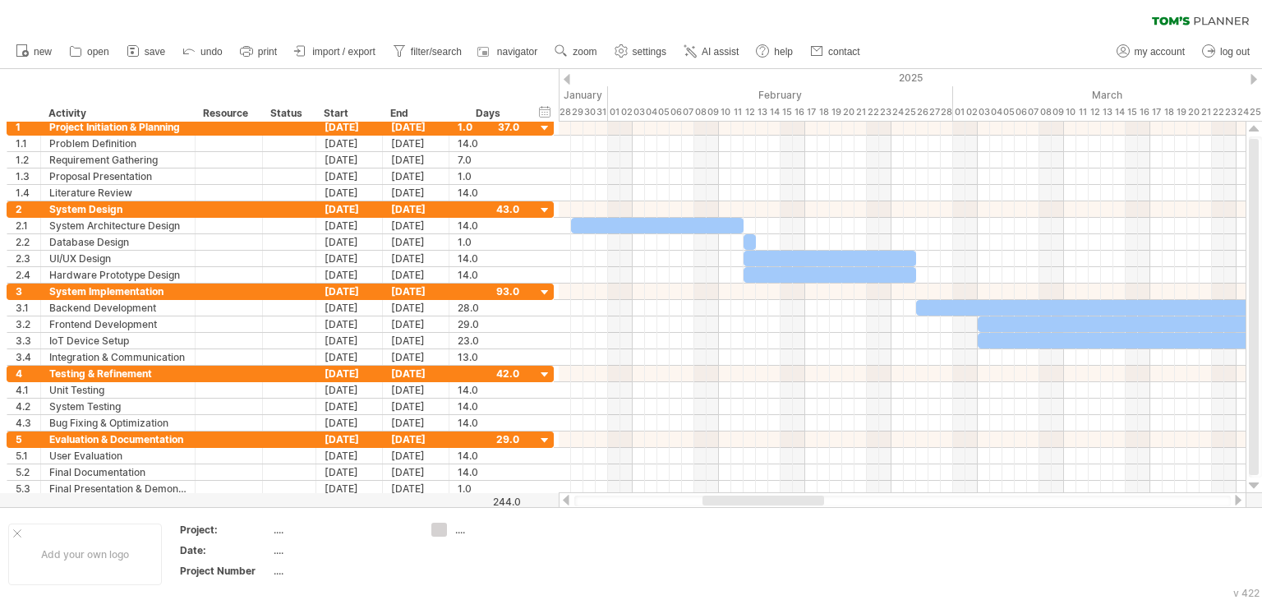
click at [1237, 503] on div at bounding box center [1238, 500] width 13 height 11
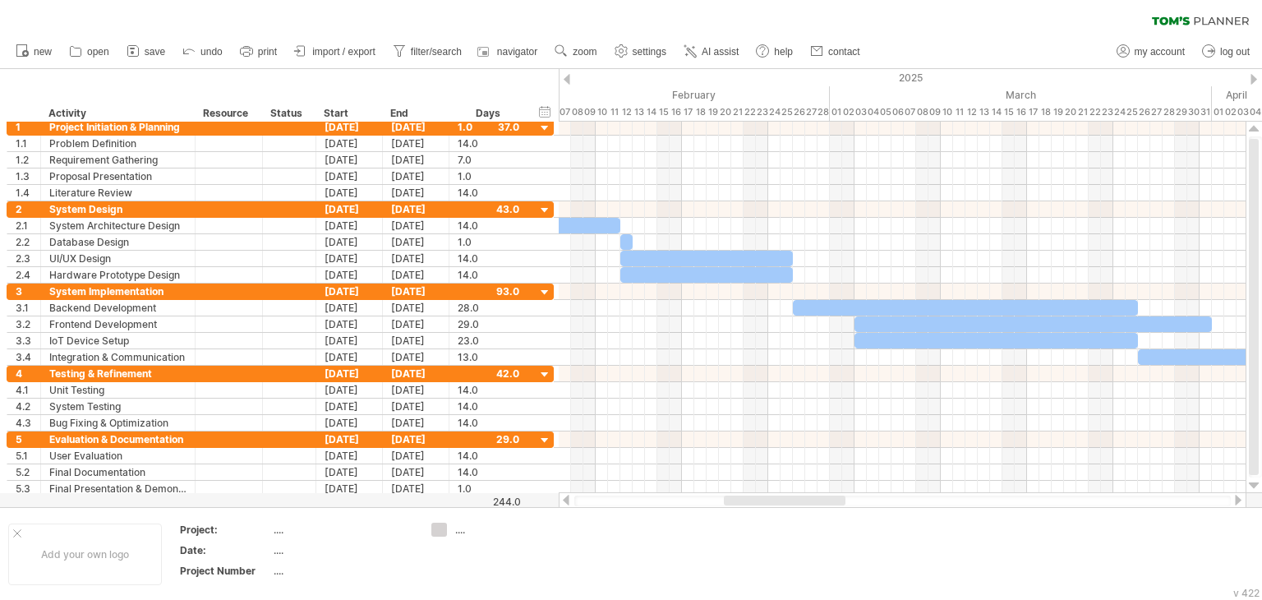
click at [1237, 503] on div at bounding box center [1238, 500] width 13 height 11
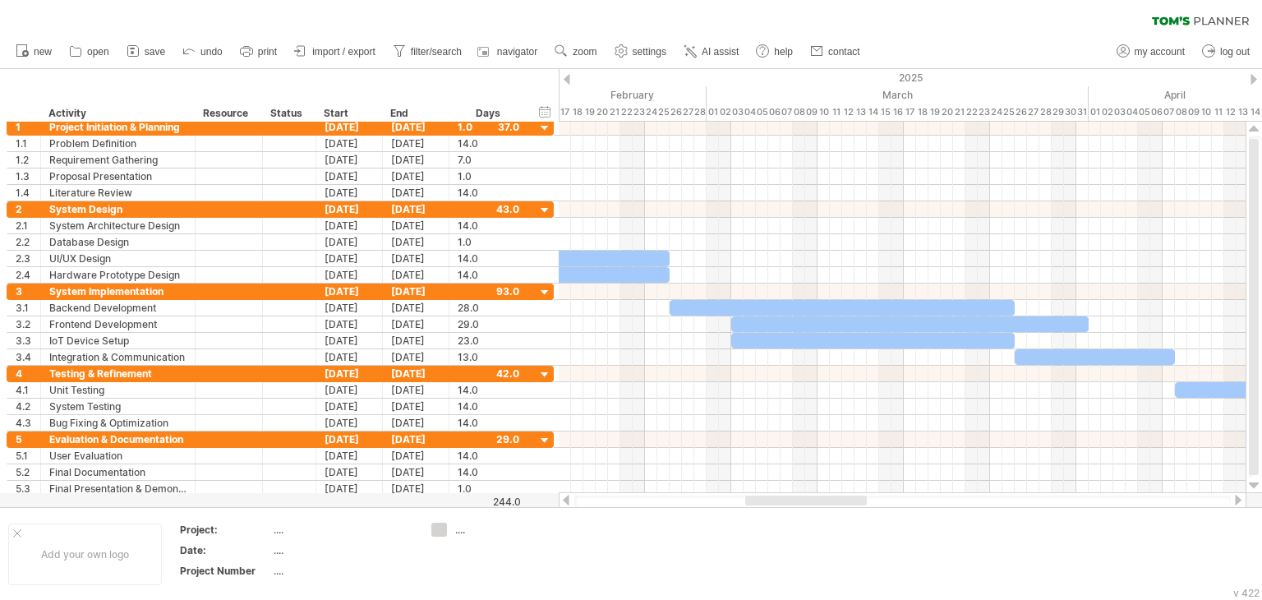
click at [1237, 503] on div at bounding box center [1238, 500] width 13 height 11
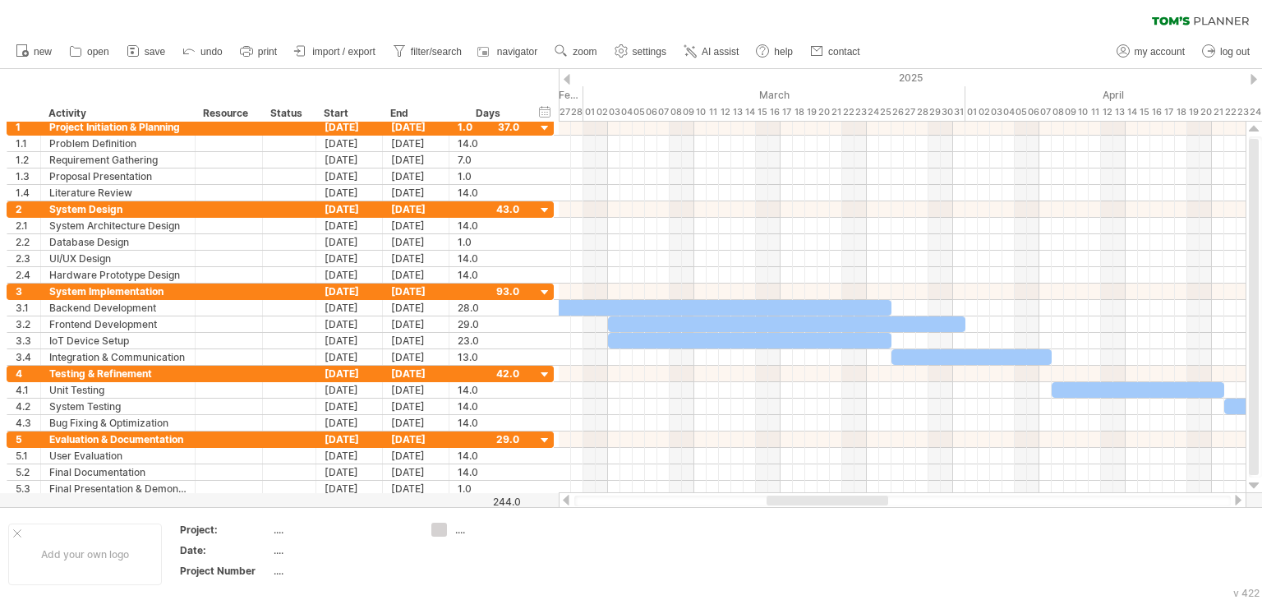
click at [1237, 503] on div at bounding box center [1238, 500] width 13 height 11
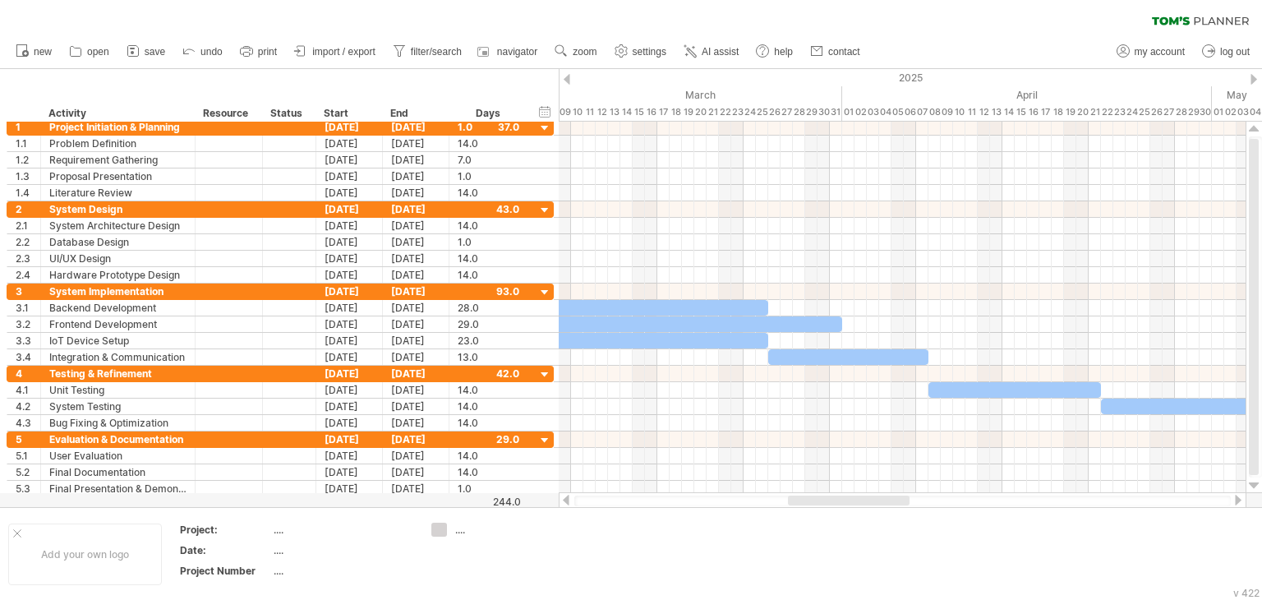
click at [1237, 503] on div at bounding box center [1238, 500] width 13 height 11
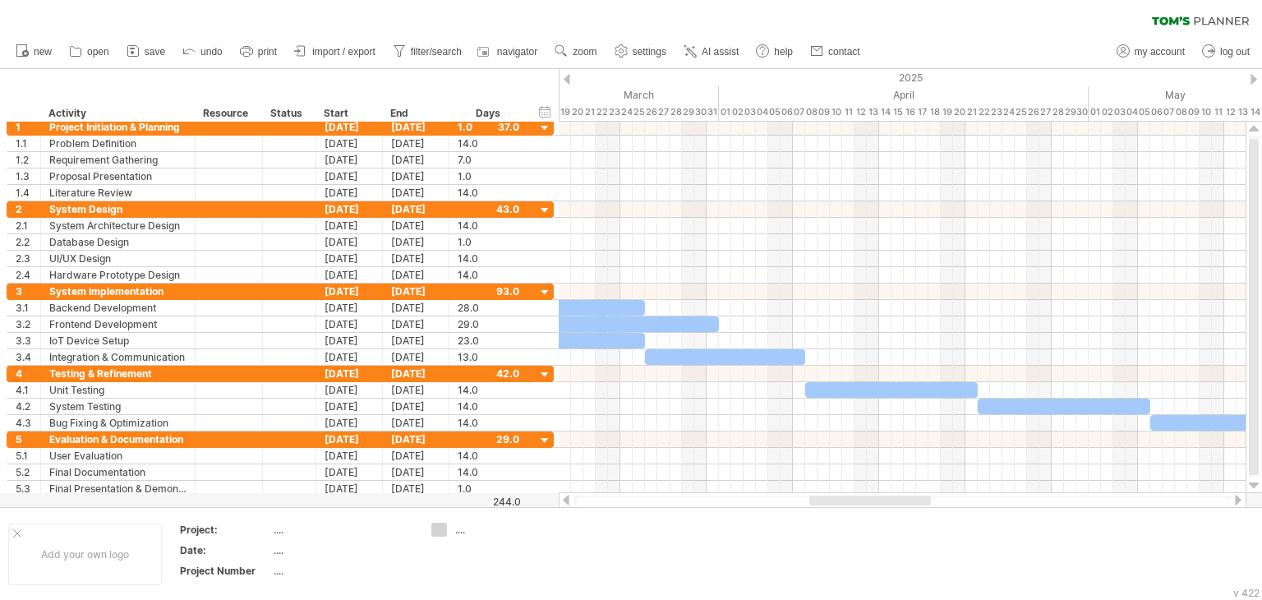
click at [1237, 503] on div at bounding box center [1238, 500] width 13 height 11
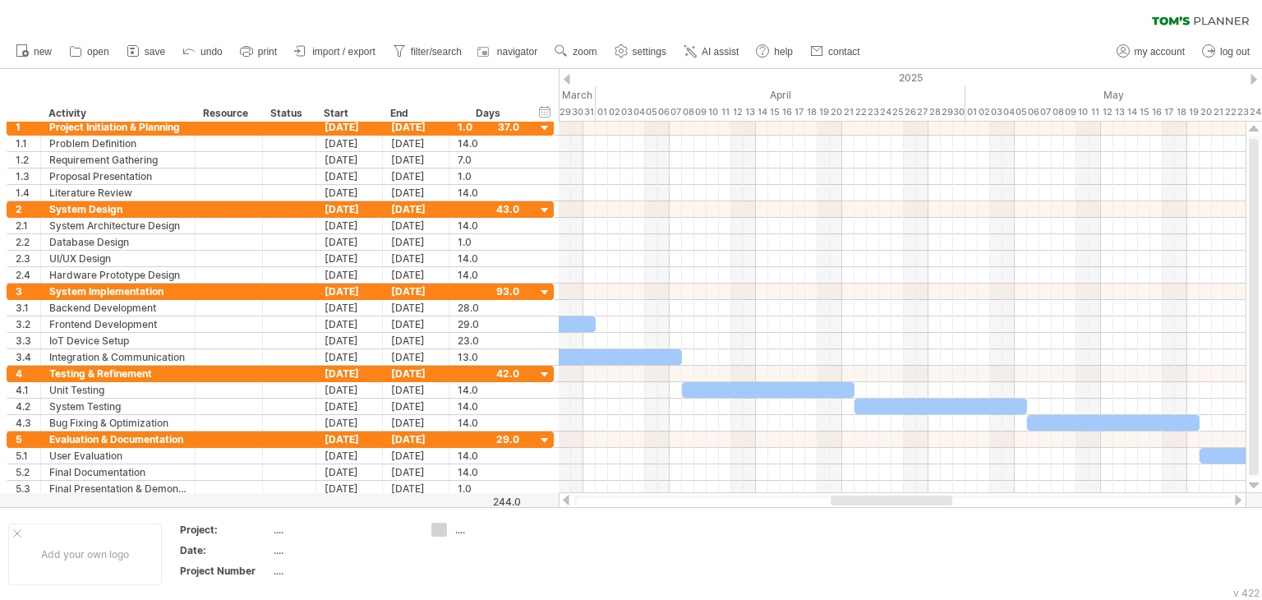
click at [1237, 503] on div at bounding box center [1238, 500] width 13 height 11
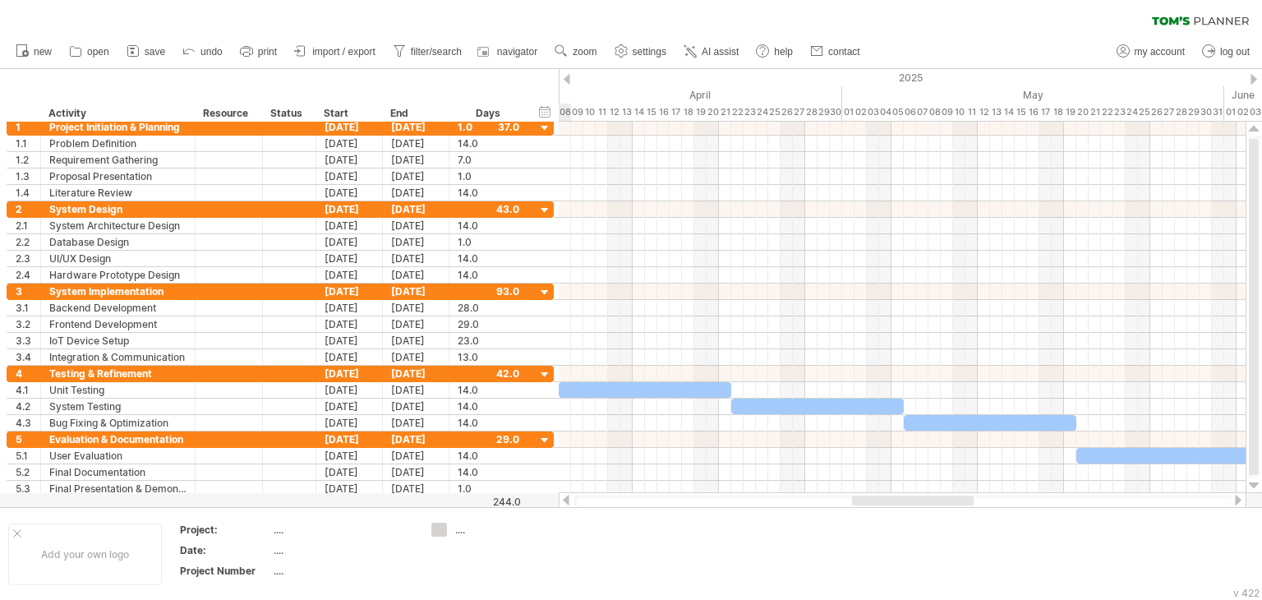
click at [1237, 503] on div at bounding box center [1238, 500] width 13 height 11
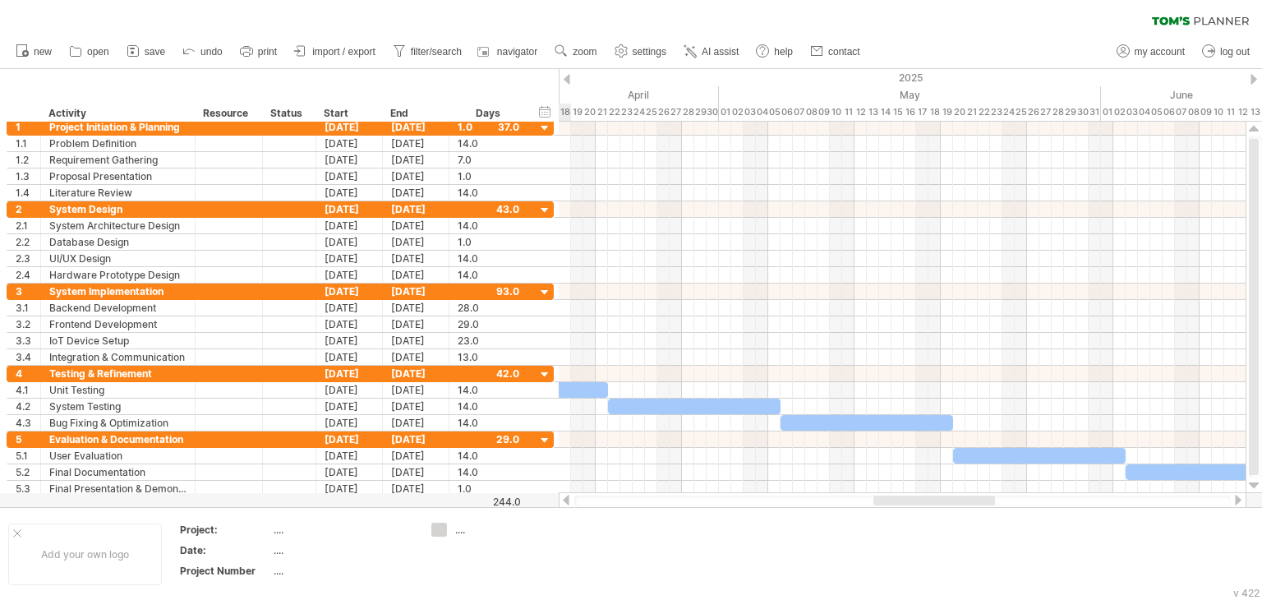
click at [1237, 503] on div at bounding box center [1238, 500] width 13 height 11
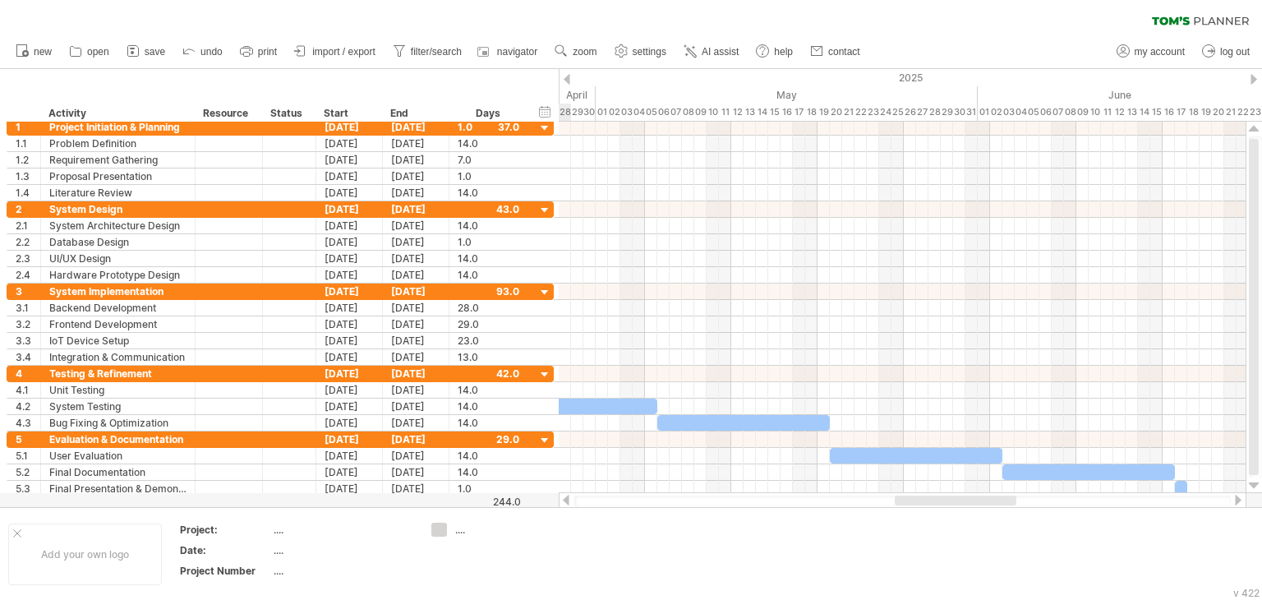
click at [1237, 503] on div at bounding box center [1238, 500] width 13 height 11
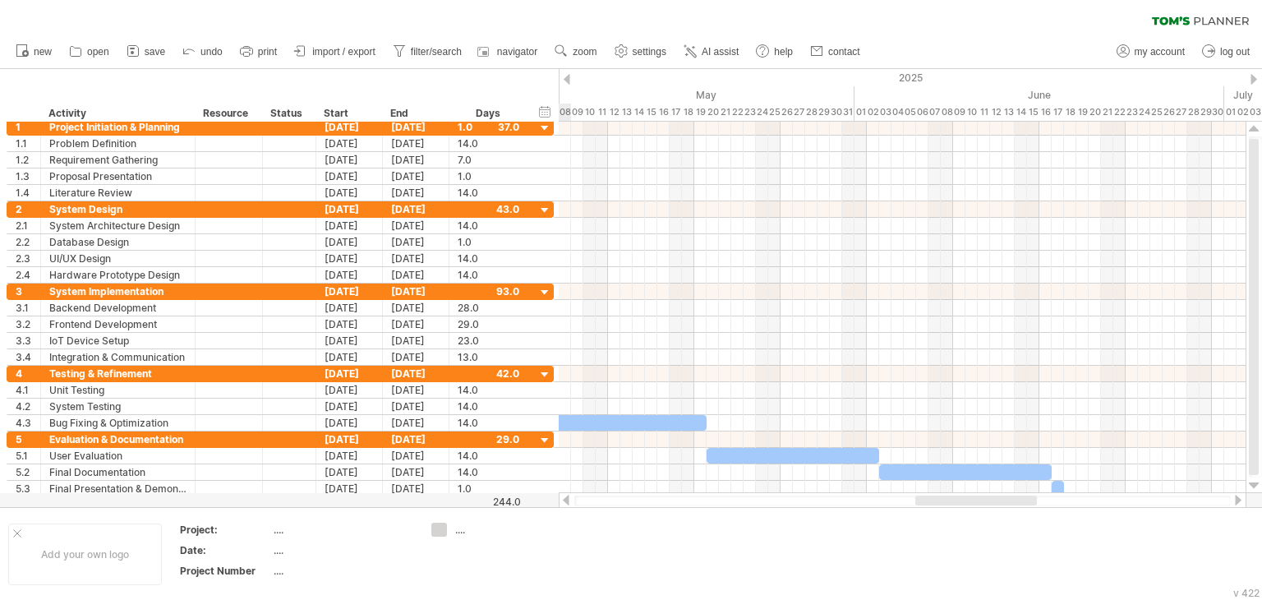
click at [1237, 503] on div at bounding box center [1238, 500] width 13 height 11
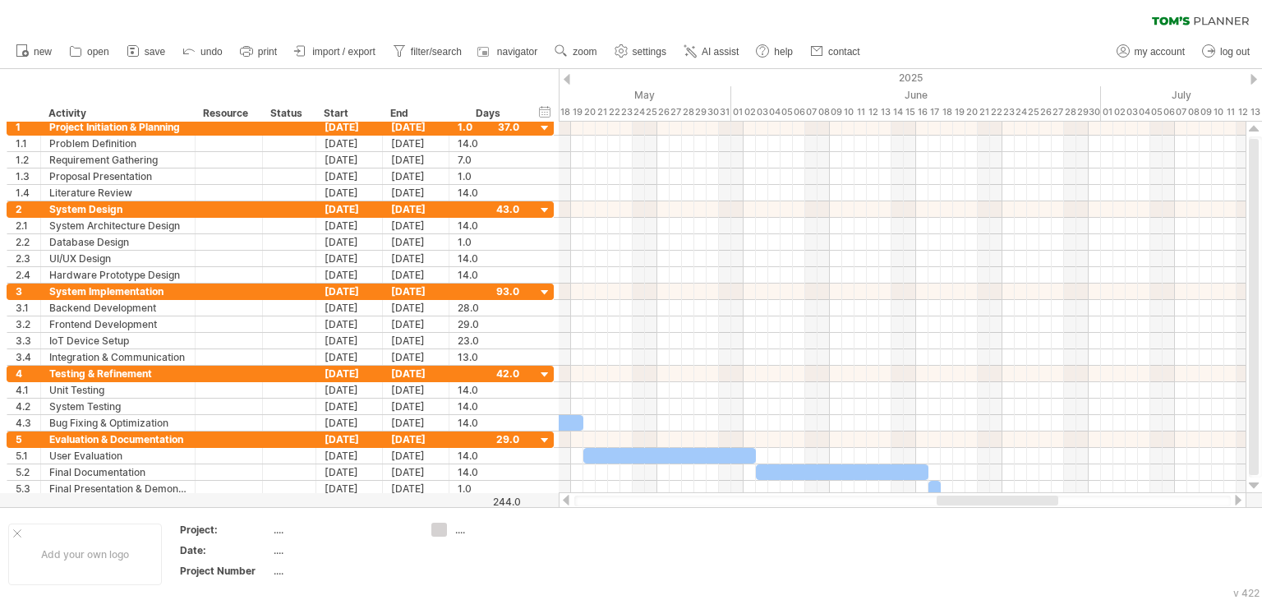
click at [564, 500] on div at bounding box center [566, 500] width 13 height 11
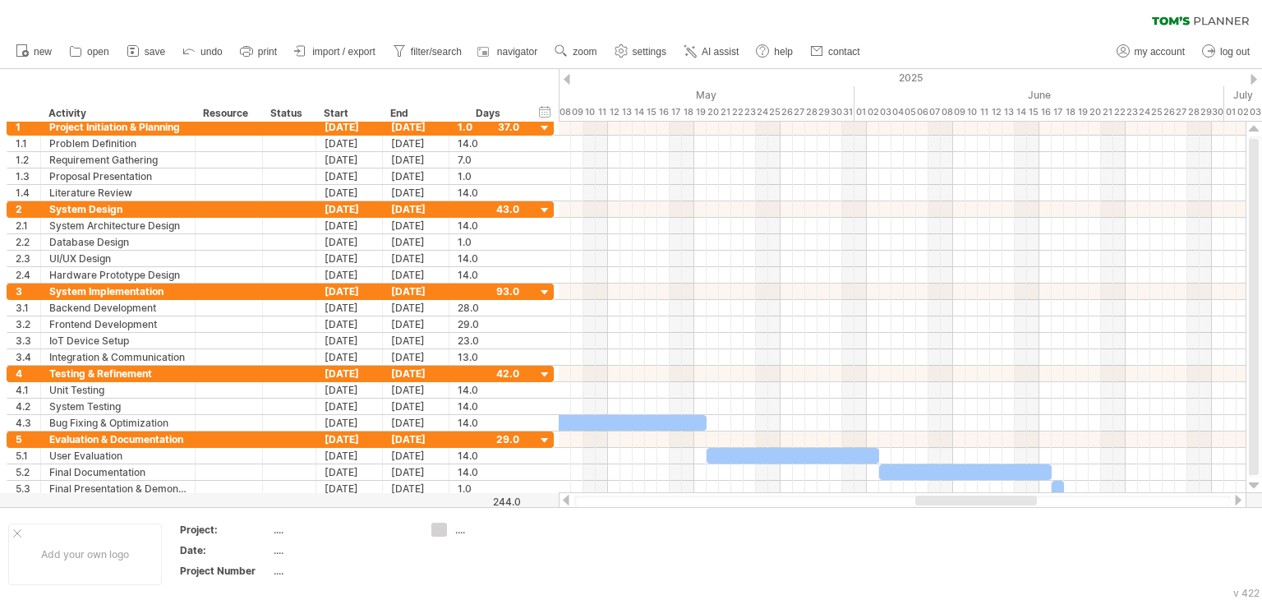
click at [564, 500] on div at bounding box center [566, 500] width 13 height 11
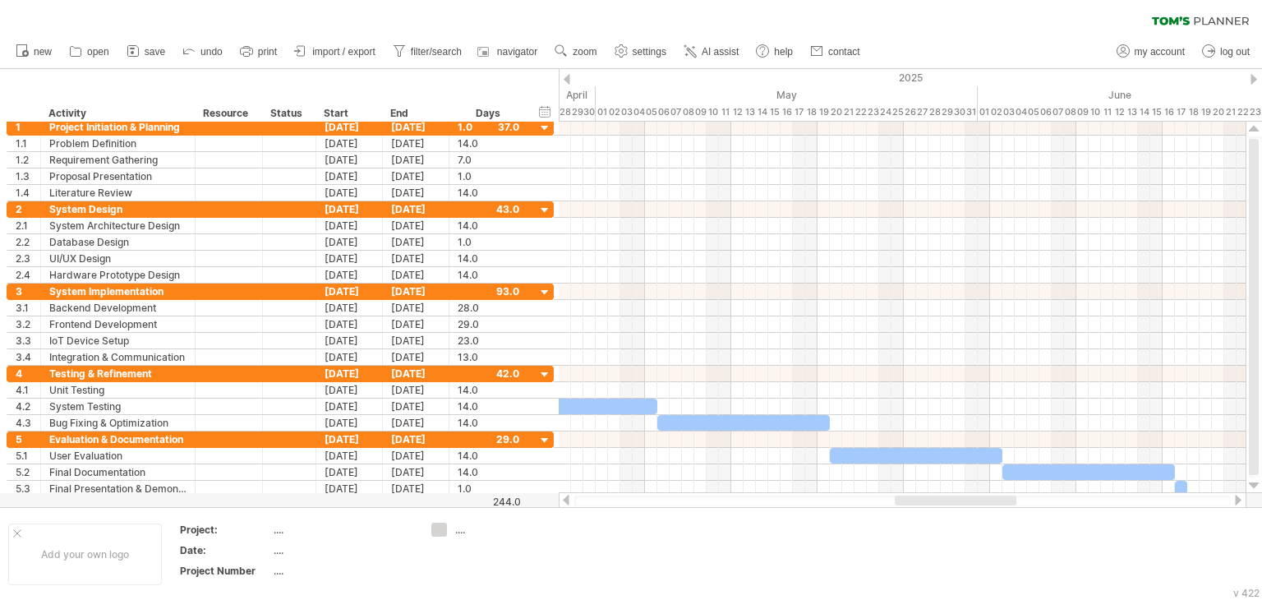
click at [564, 500] on div at bounding box center [566, 500] width 13 height 11
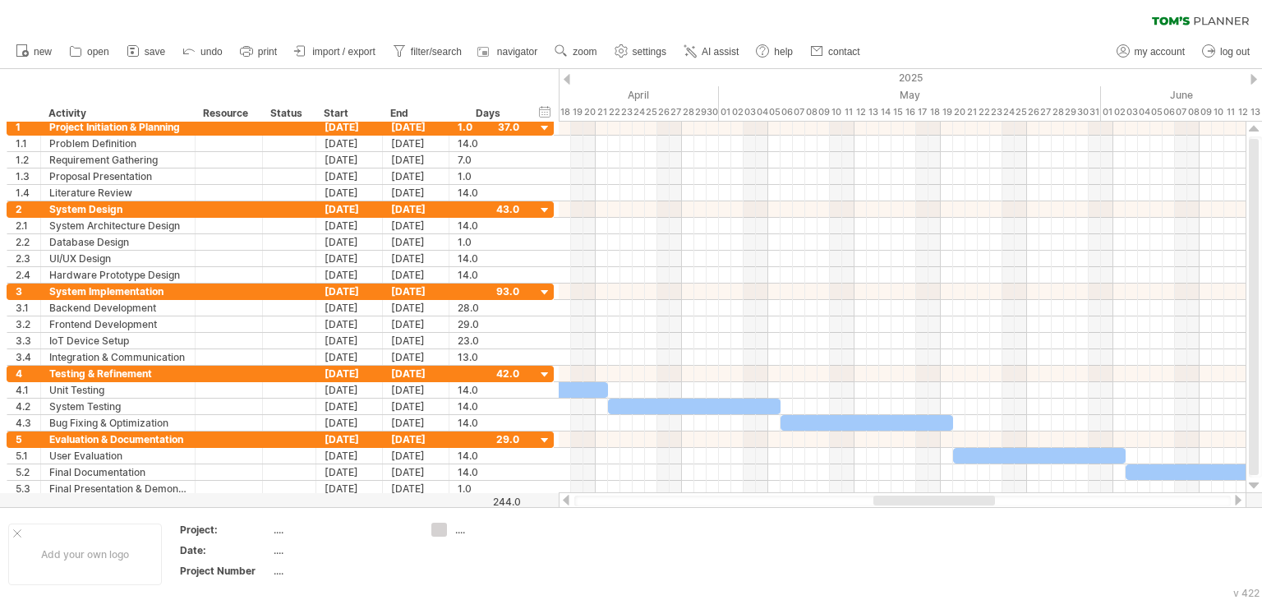
click at [564, 500] on div at bounding box center [566, 500] width 13 height 11
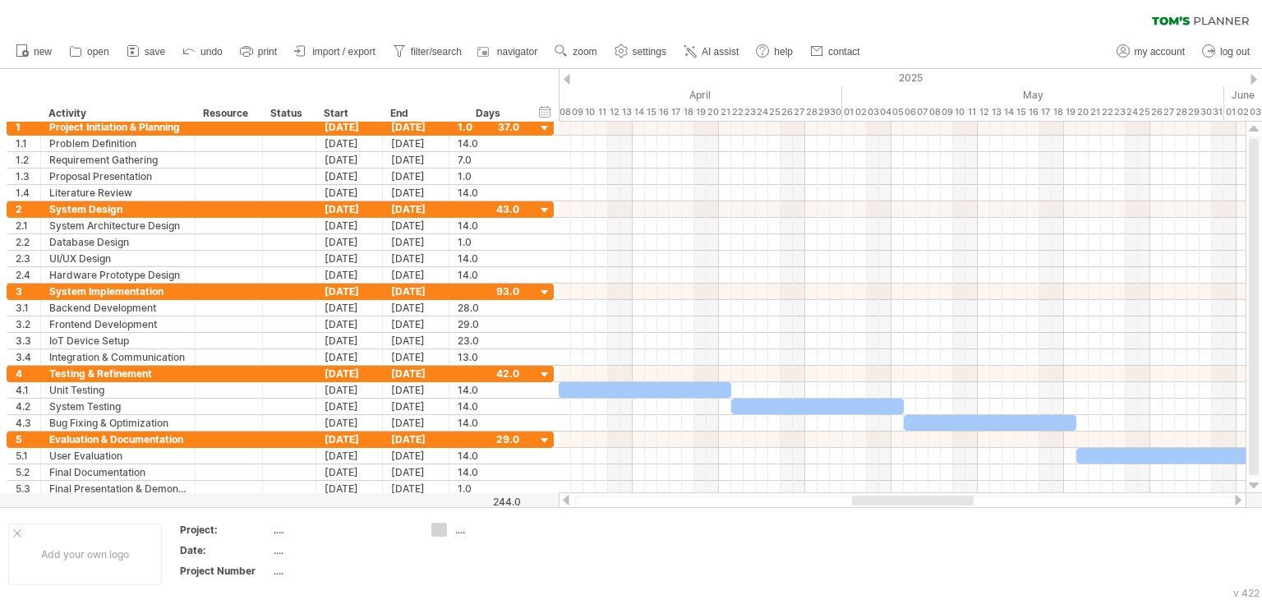
click at [564, 500] on div at bounding box center [566, 500] width 13 height 11
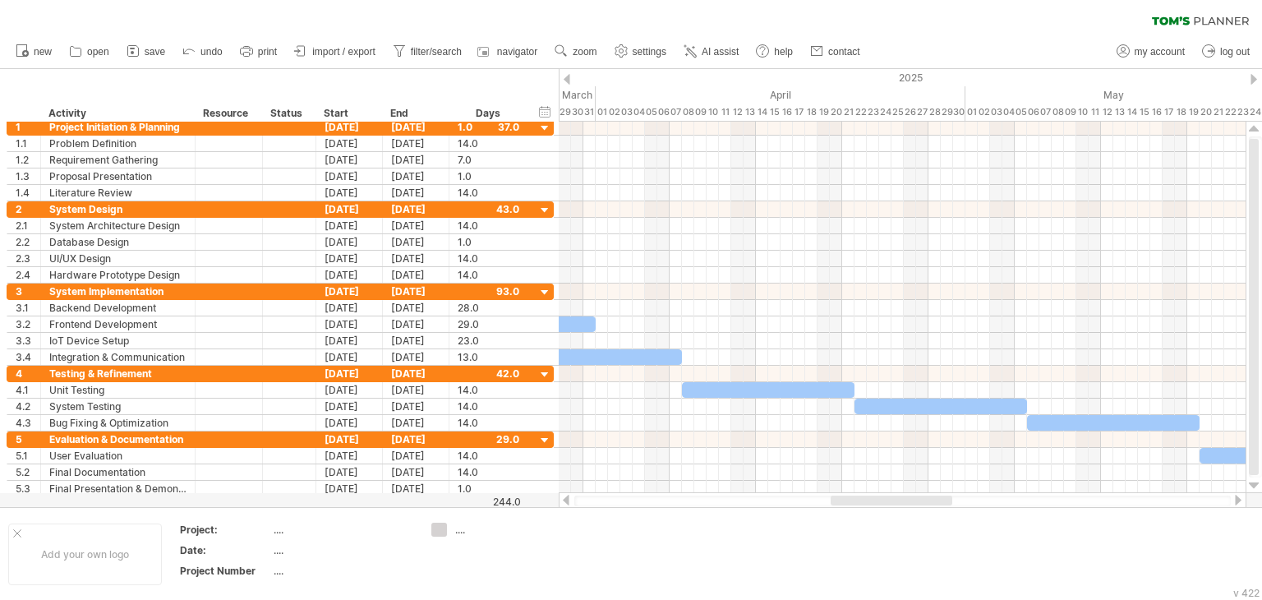
click at [564, 500] on div at bounding box center [566, 500] width 13 height 11
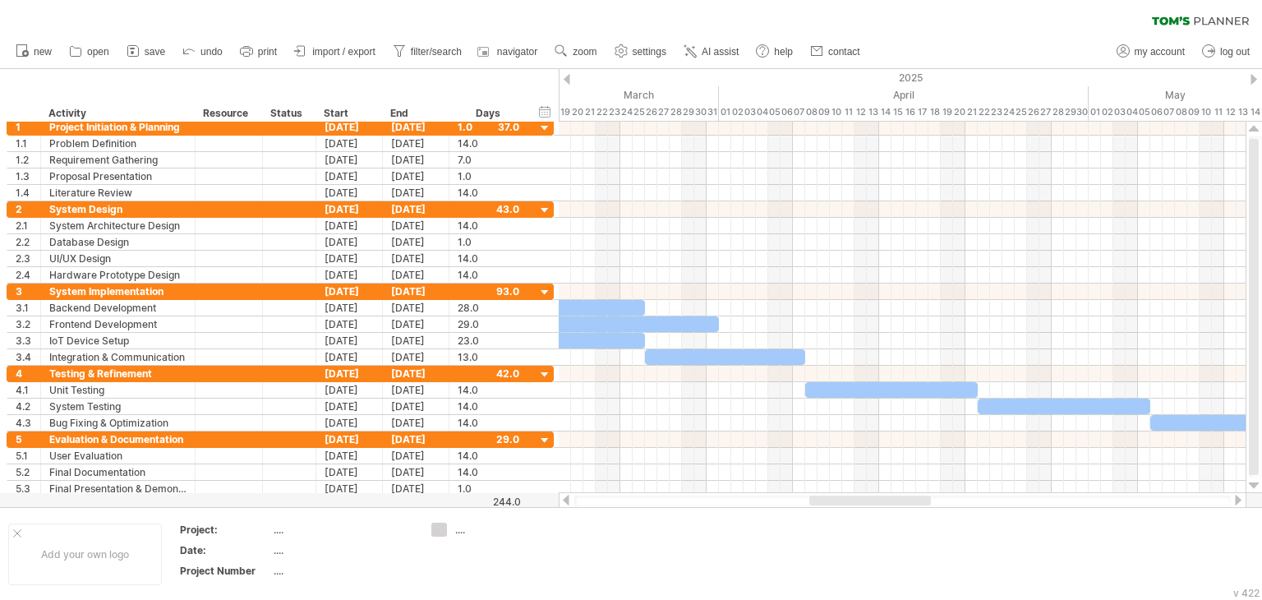
click at [564, 500] on div at bounding box center [566, 500] width 13 height 11
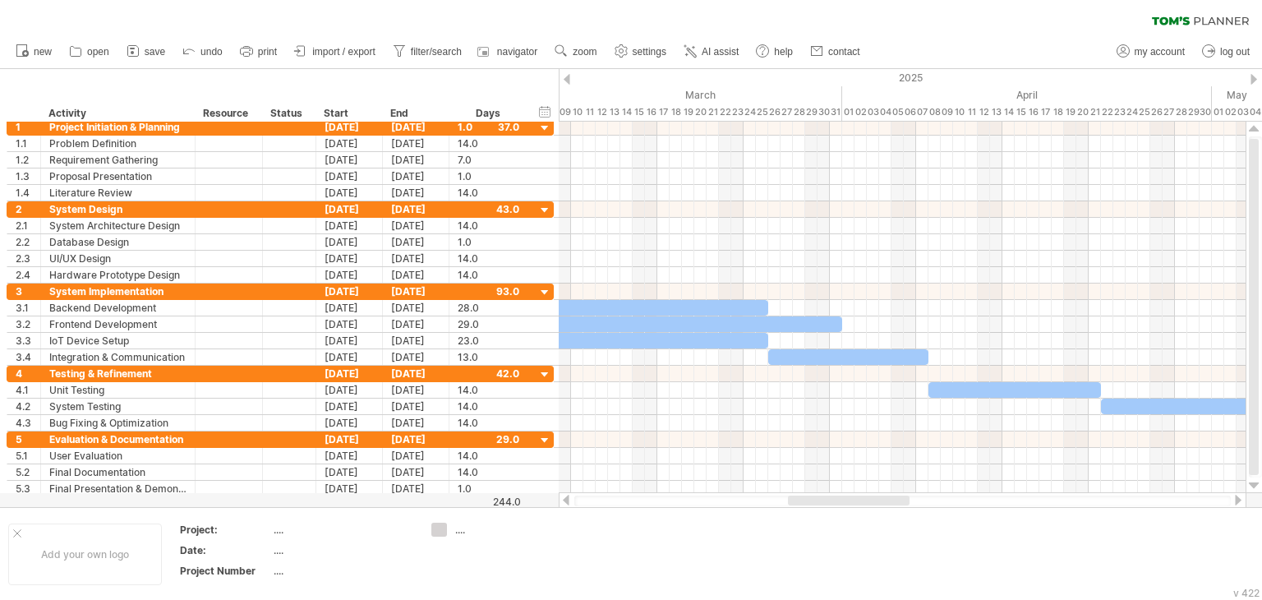
click at [564, 500] on div at bounding box center [566, 500] width 13 height 11
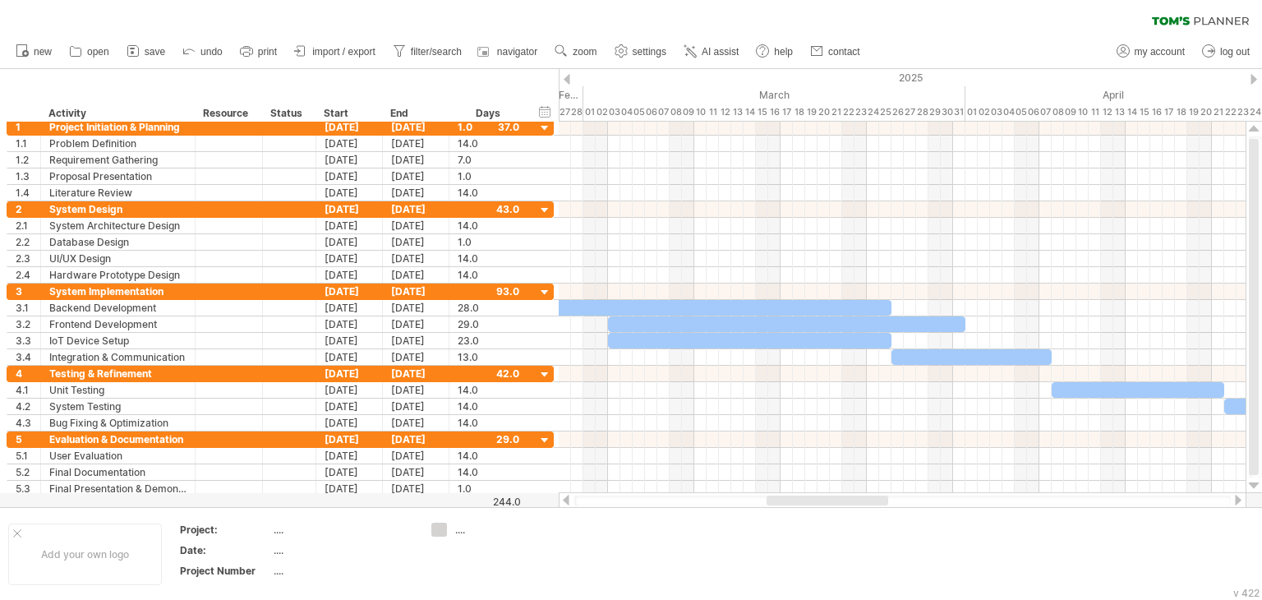
click at [564, 500] on div at bounding box center [566, 500] width 13 height 11
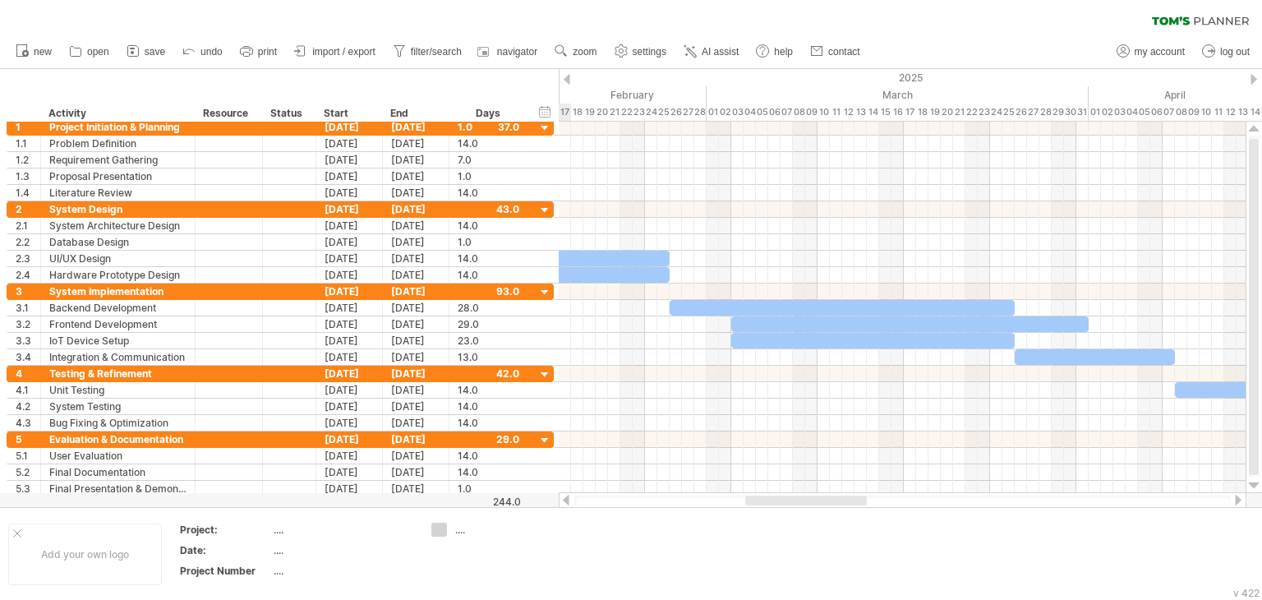
click at [564, 500] on div at bounding box center [566, 500] width 13 height 11
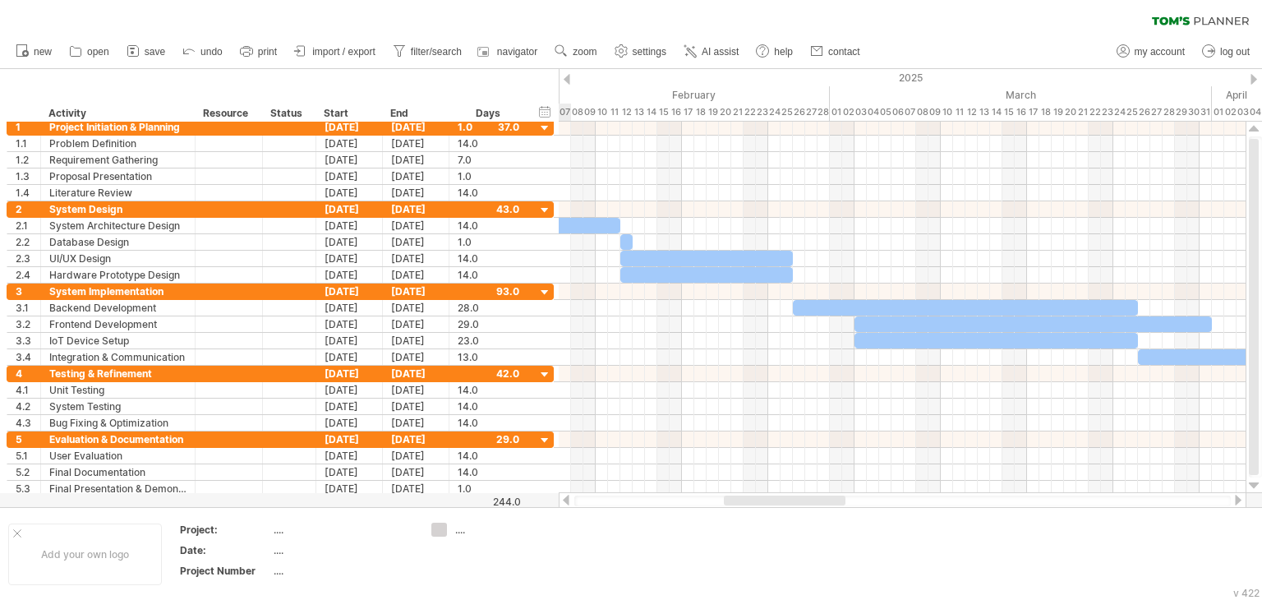
click at [564, 500] on div at bounding box center [566, 500] width 13 height 11
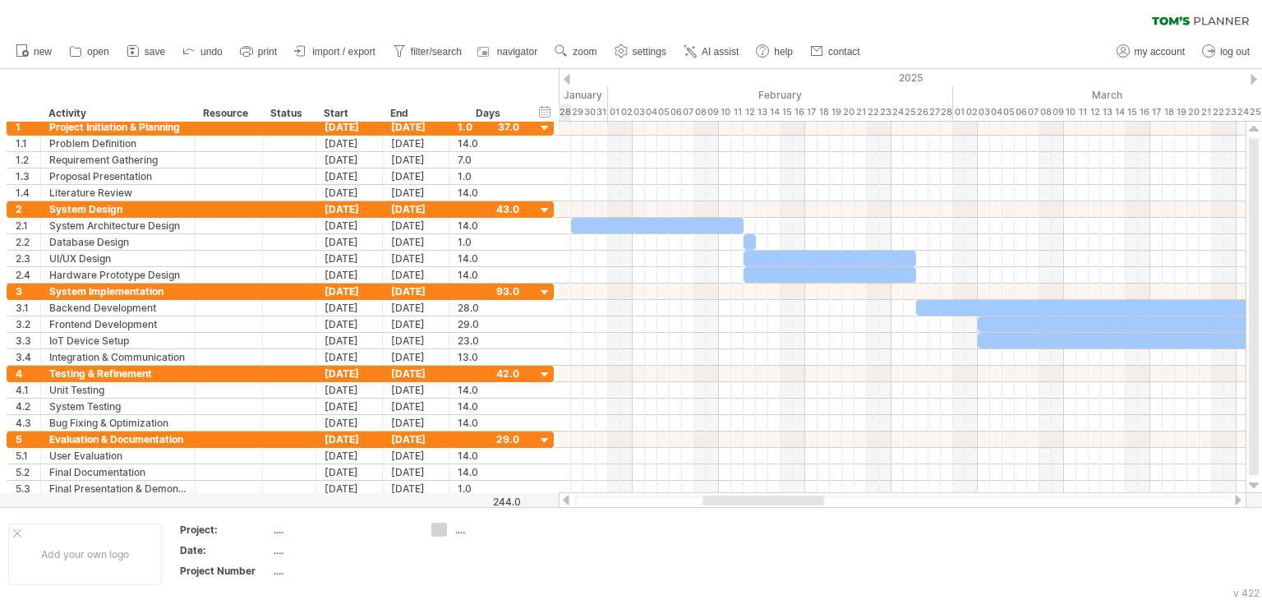
click at [564, 500] on div at bounding box center [566, 500] width 13 height 11
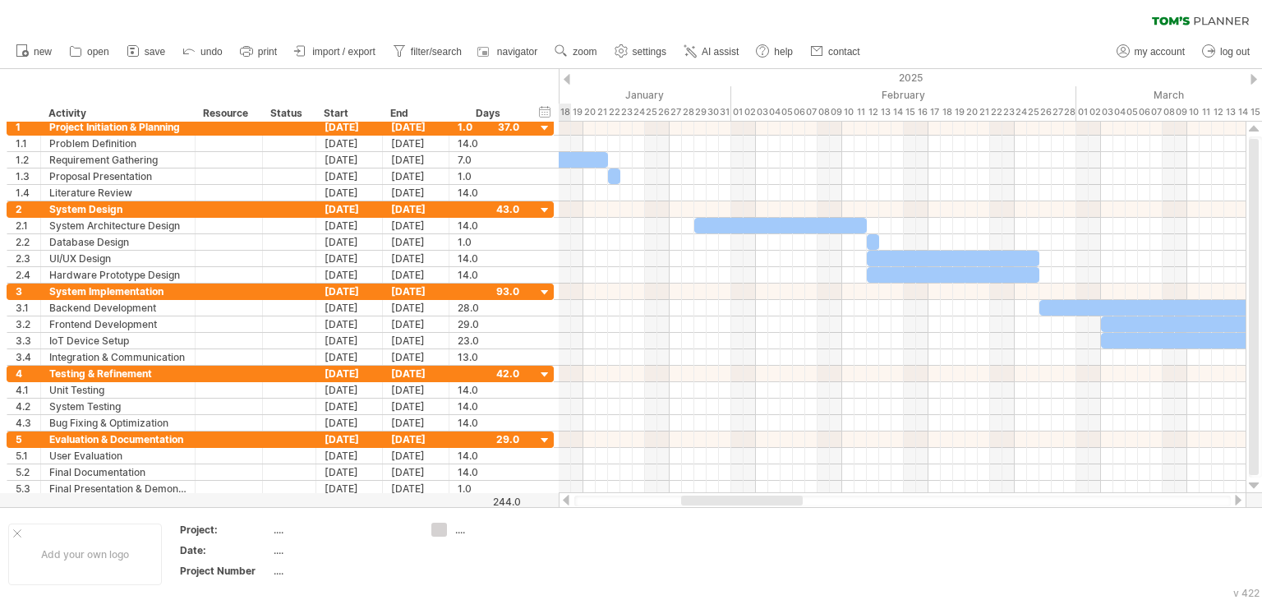
click at [564, 500] on div at bounding box center [566, 500] width 13 height 11
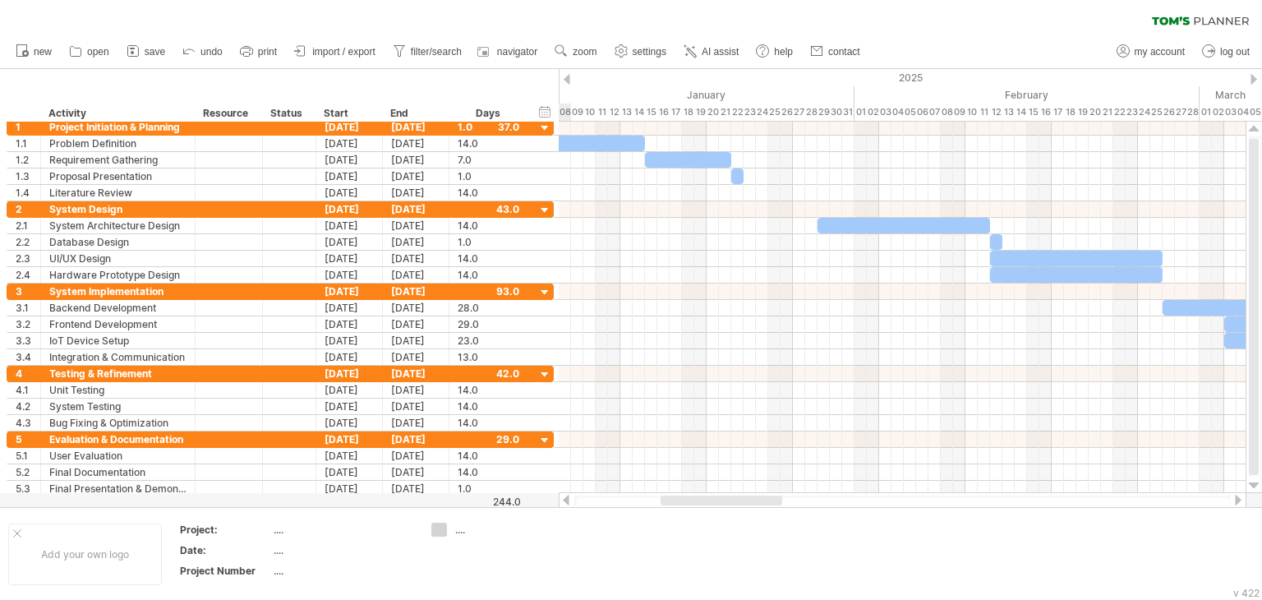
click at [564, 500] on div at bounding box center [566, 500] width 13 height 11
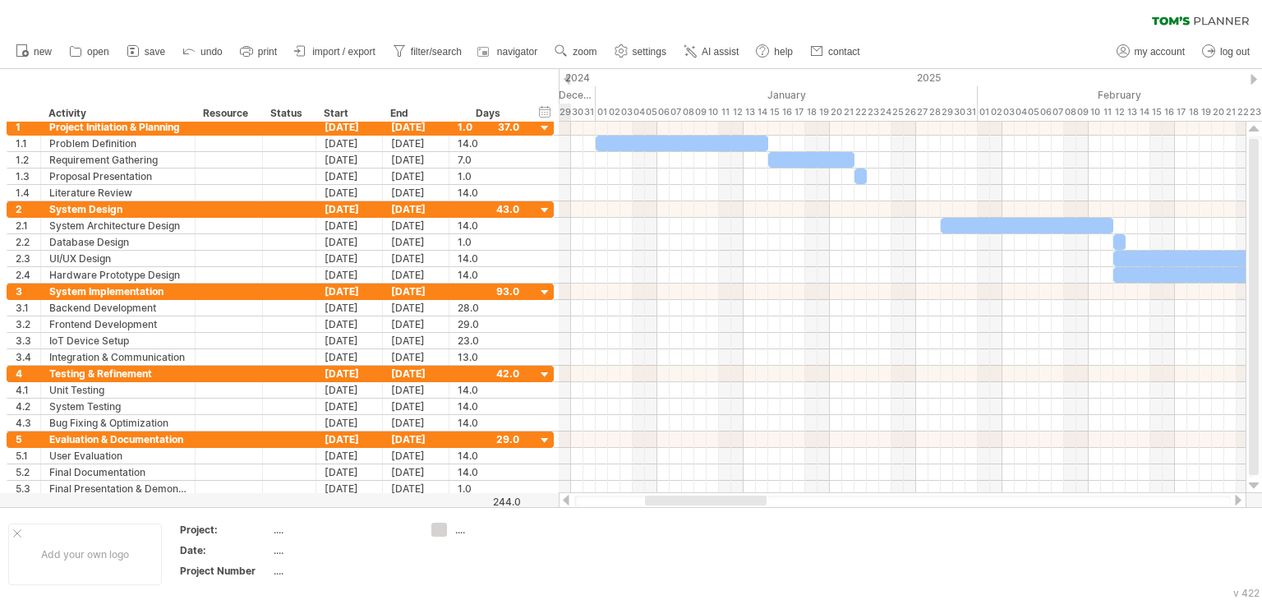
click at [564, 500] on div at bounding box center [566, 500] width 13 height 11
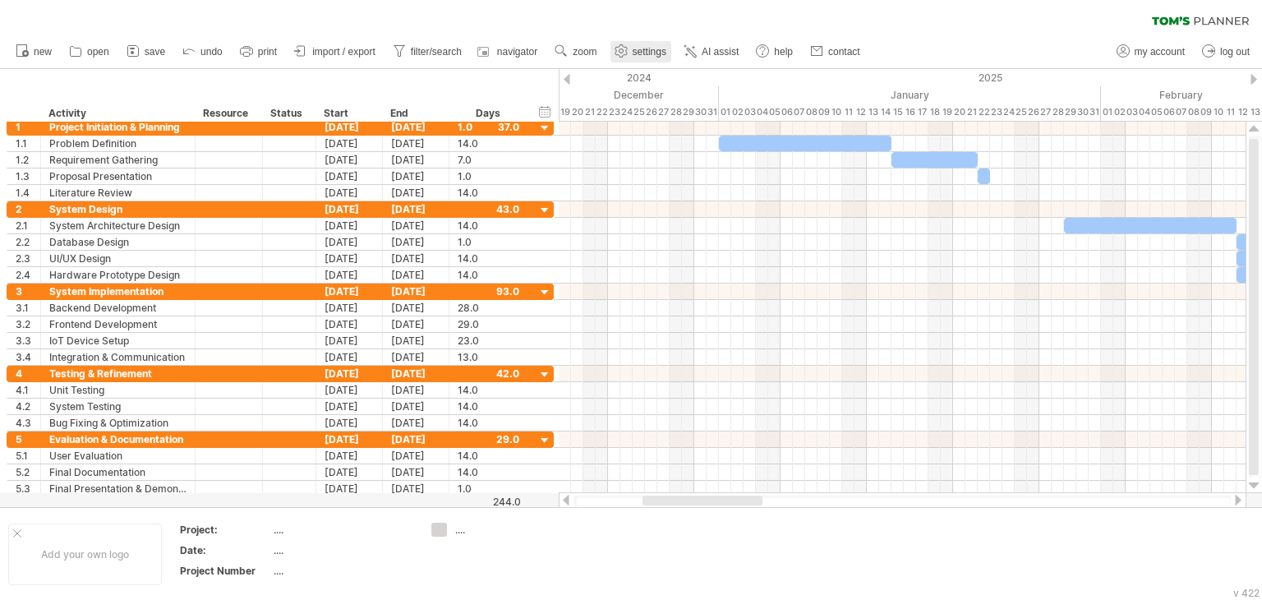
click at [654, 49] on span "settings" at bounding box center [650, 52] width 34 height 12
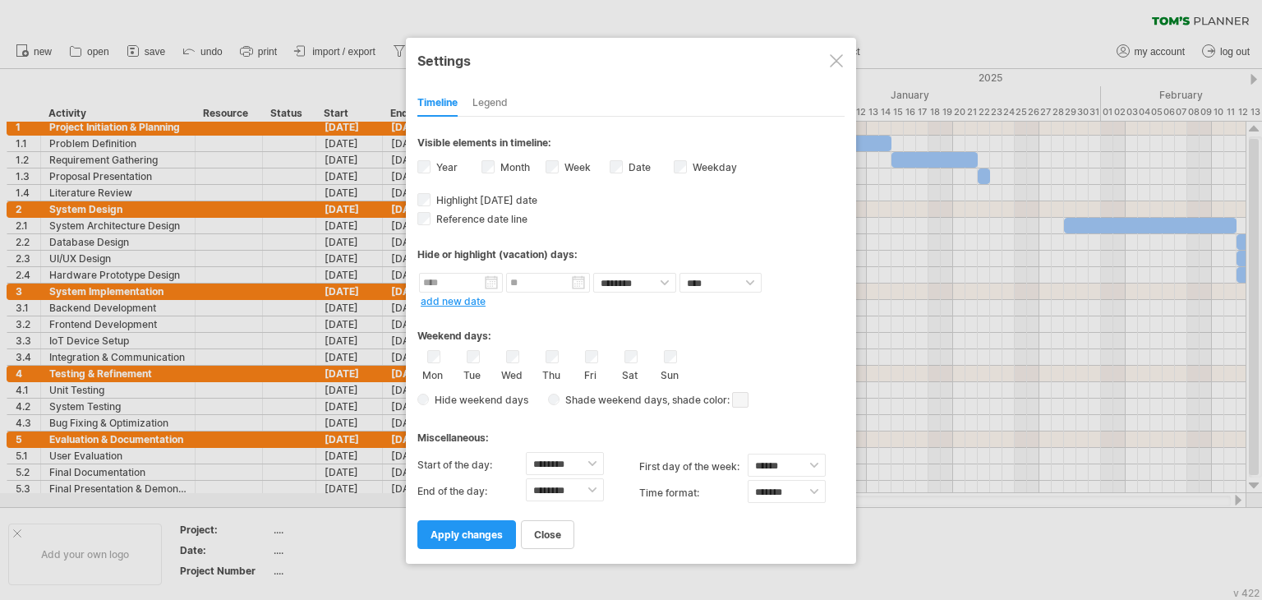
click at [417, 164] on div "**********" at bounding box center [631, 301] width 450 height 526
click at [560, 161] on div "Week visibility of weeknumbers Currently there is not enough space horizontally…" at bounding box center [578, 169] width 64 height 22
click at [476, 521] on link "apply changes" at bounding box center [466, 534] width 99 height 29
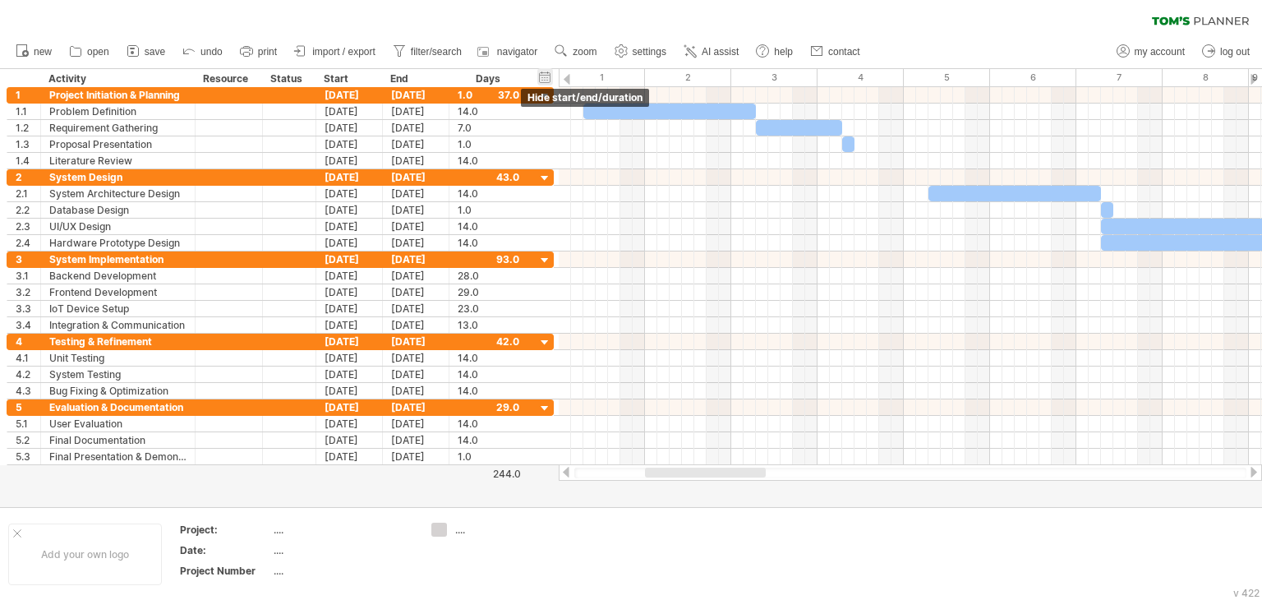
click at [548, 79] on div "hide start/end/duration show start/end/duration" at bounding box center [545, 76] width 16 height 17
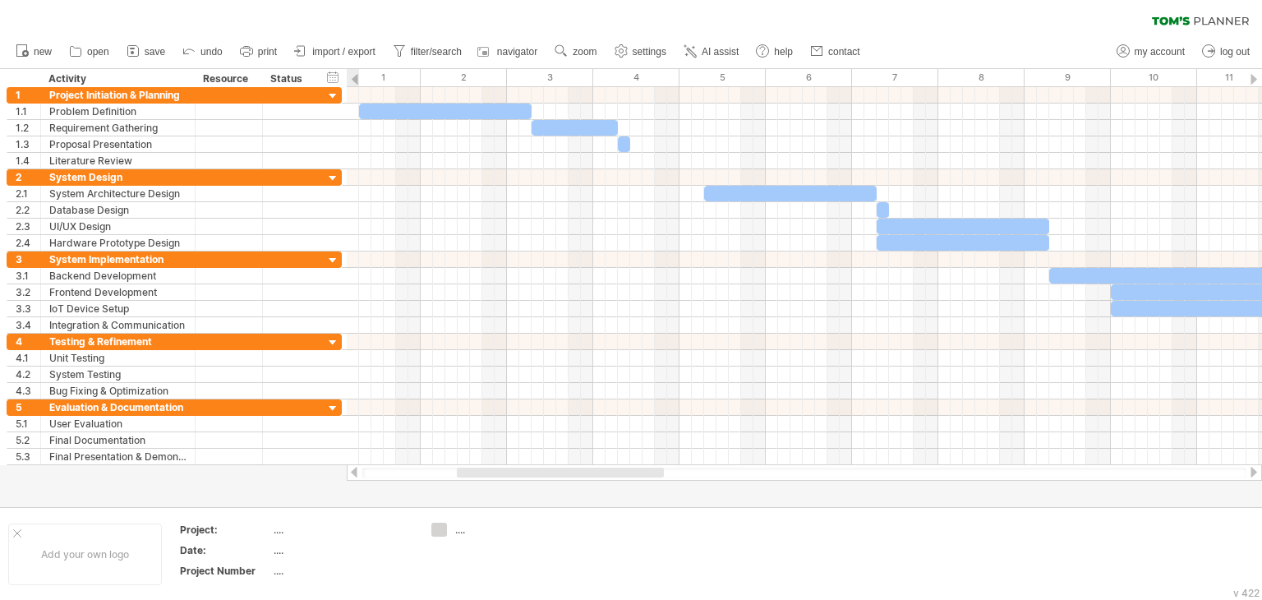
click at [636, 473] on div at bounding box center [560, 473] width 207 height 10
click at [503, 76] on div "2" at bounding box center [464, 77] width 86 height 17
click at [417, 76] on div "1" at bounding box center [377, 77] width 86 height 17
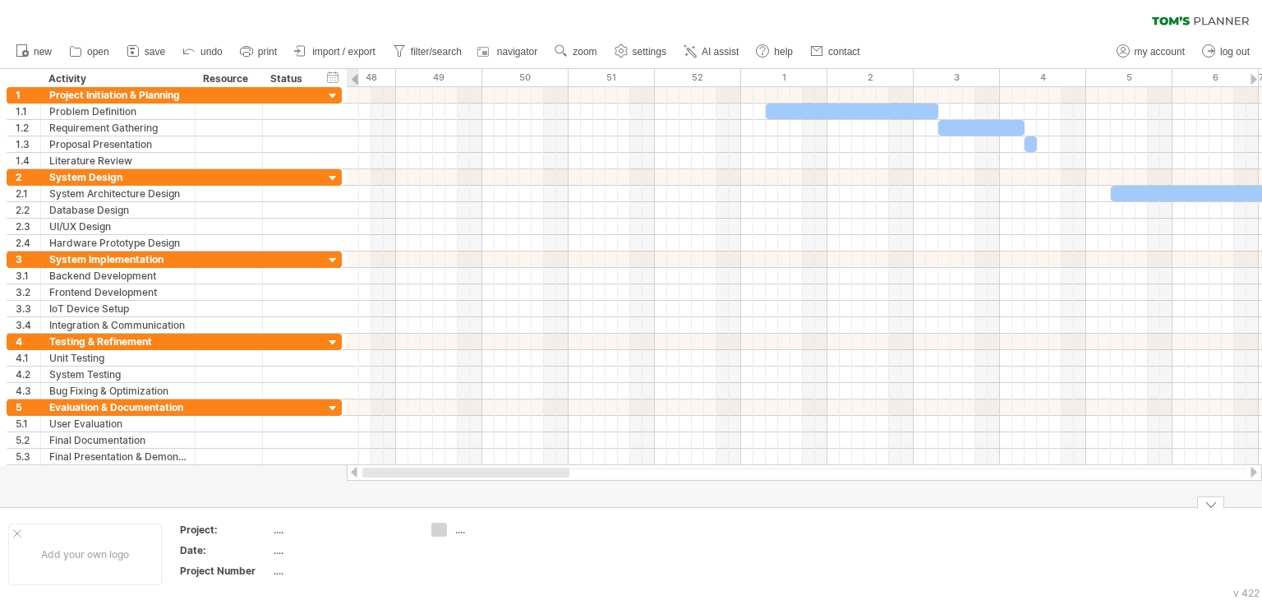
drag, startPoint x: 509, startPoint y: 475, endPoint x: 342, endPoint y: 527, distance: 175.4
click at [342, 527] on div "Trying to reach [DOMAIN_NAME] Connected again... 0% clear filter new 1" at bounding box center [631, 300] width 1262 height 600
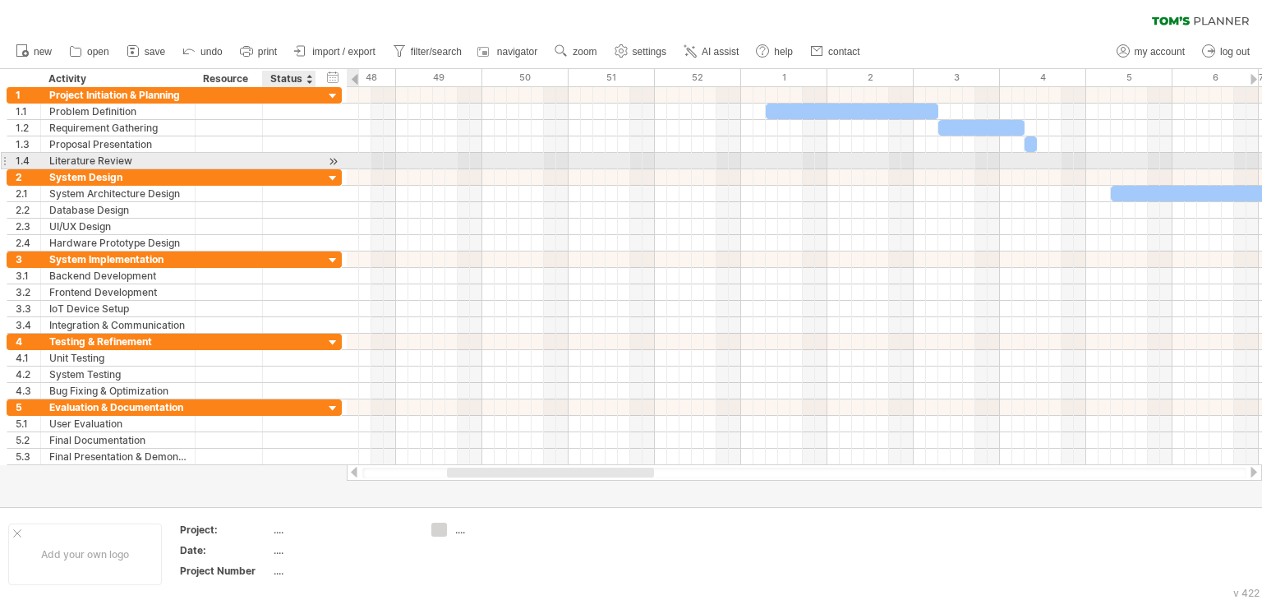
click at [283, 158] on div at bounding box center [289, 161] width 36 height 16
click at [278, 160] on input "text" at bounding box center [289, 161] width 36 height 16
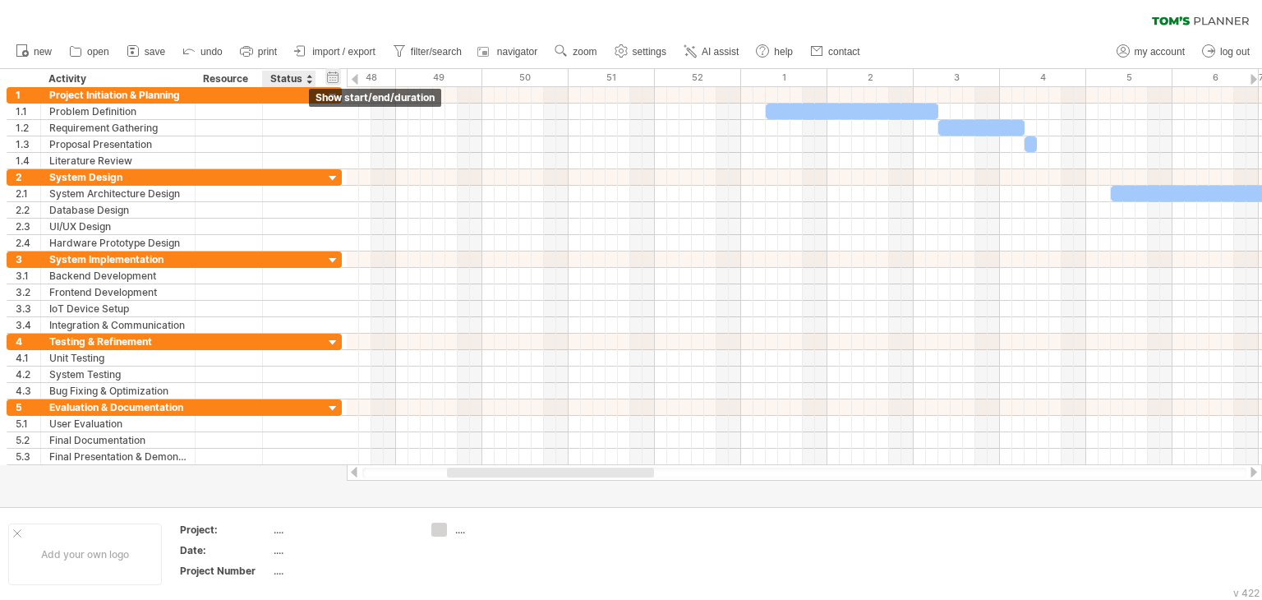
click at [336, 76] on div "hide start/end/duration show start/end/duration" at bounding box center [333, 76] width 16 height 17
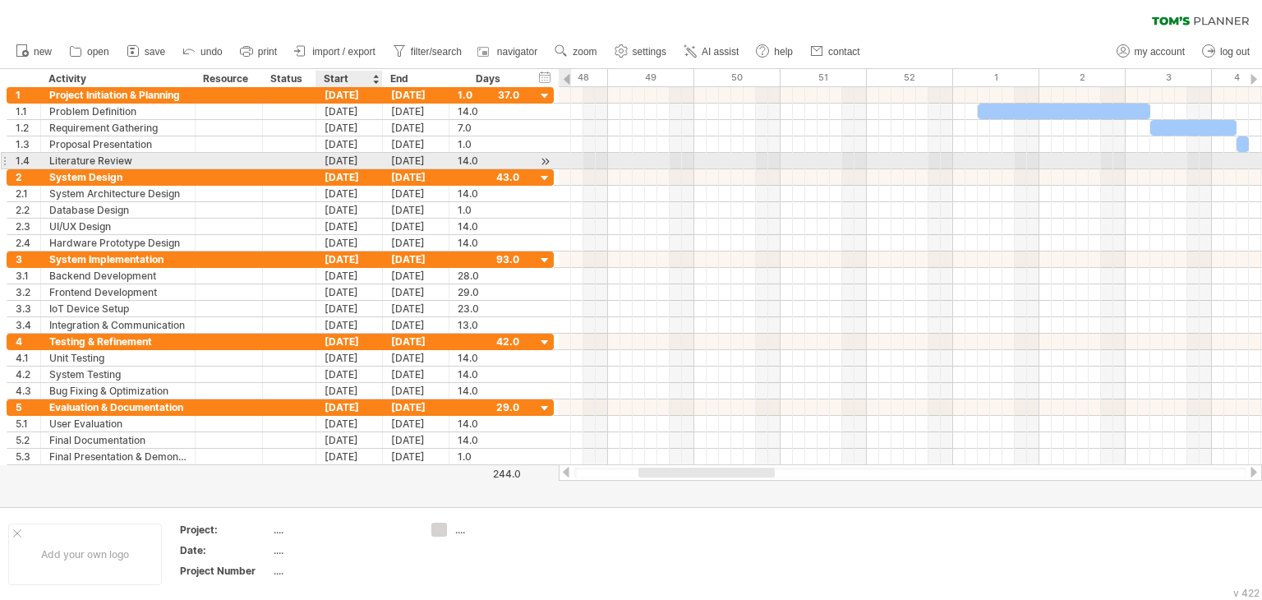
click at [358, 159] on div "[DATE]" at bounding box center [349, 161] width 67 height 16
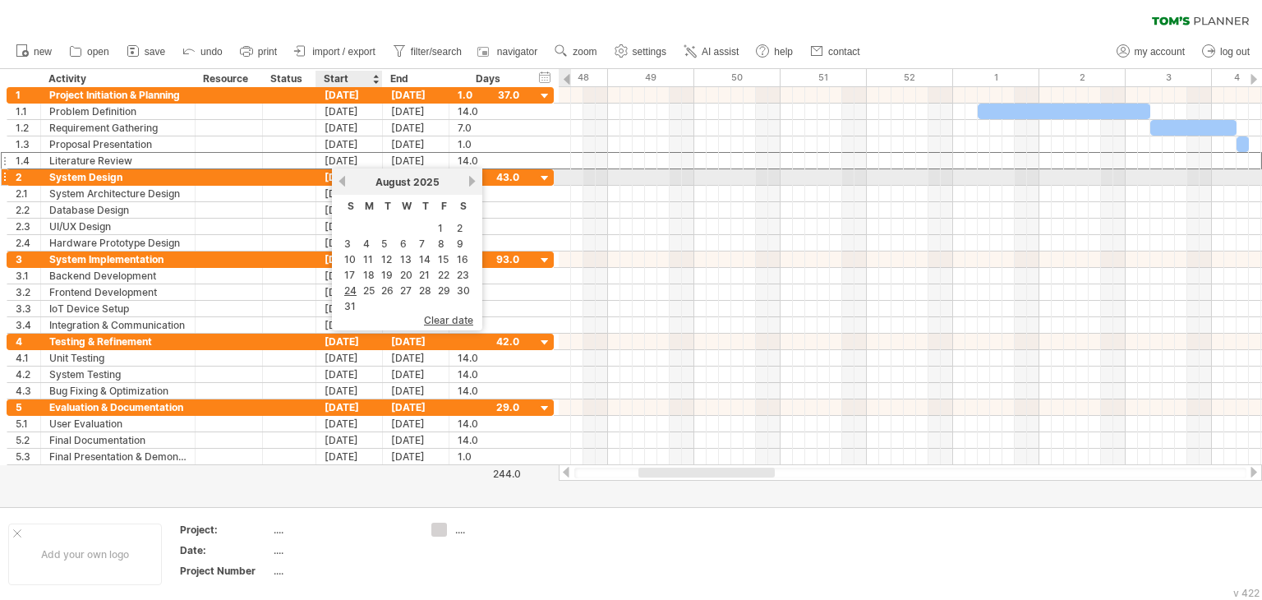
click at [345, 178] on link "previous" at bounding box center [342, 181] width 12 height 12
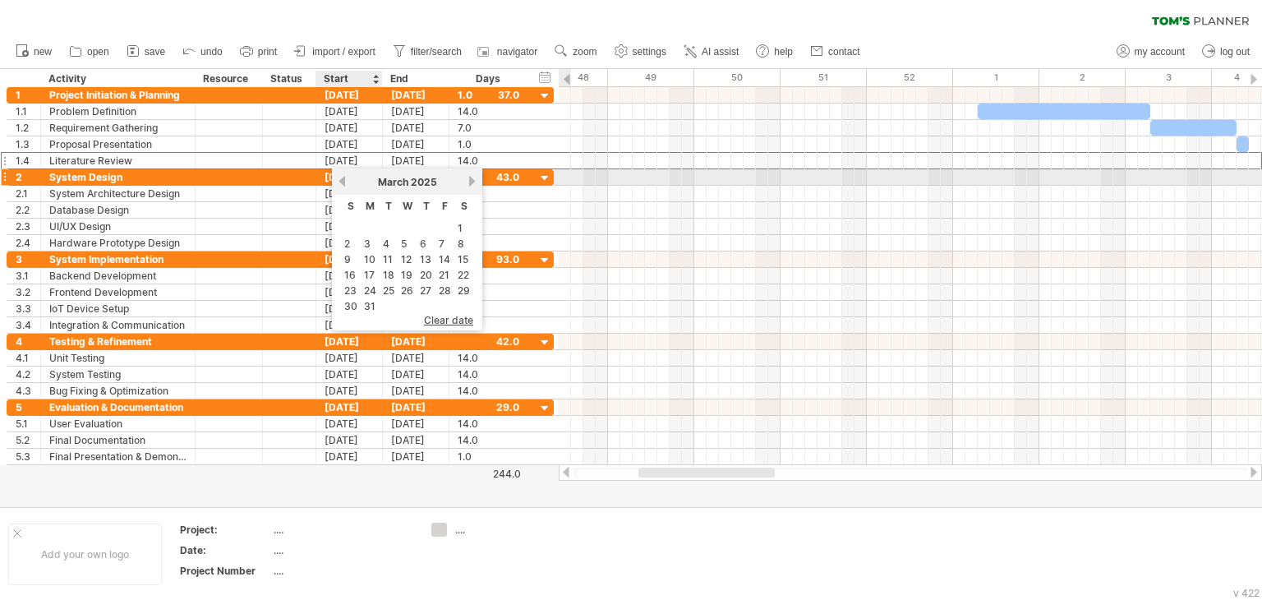
click at [345, 178] on link "previous" at bounding box center [342, 181] width 12 height 12
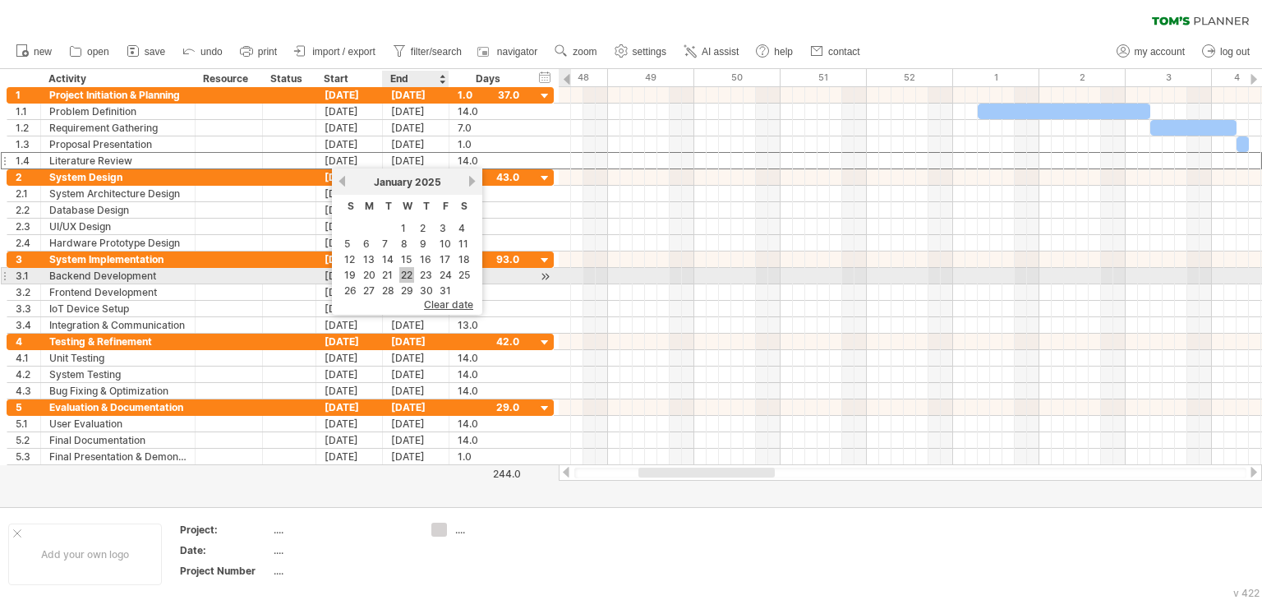
click at [408, 274] on link "22" at bounding box center [406, 275] width 15 height 16
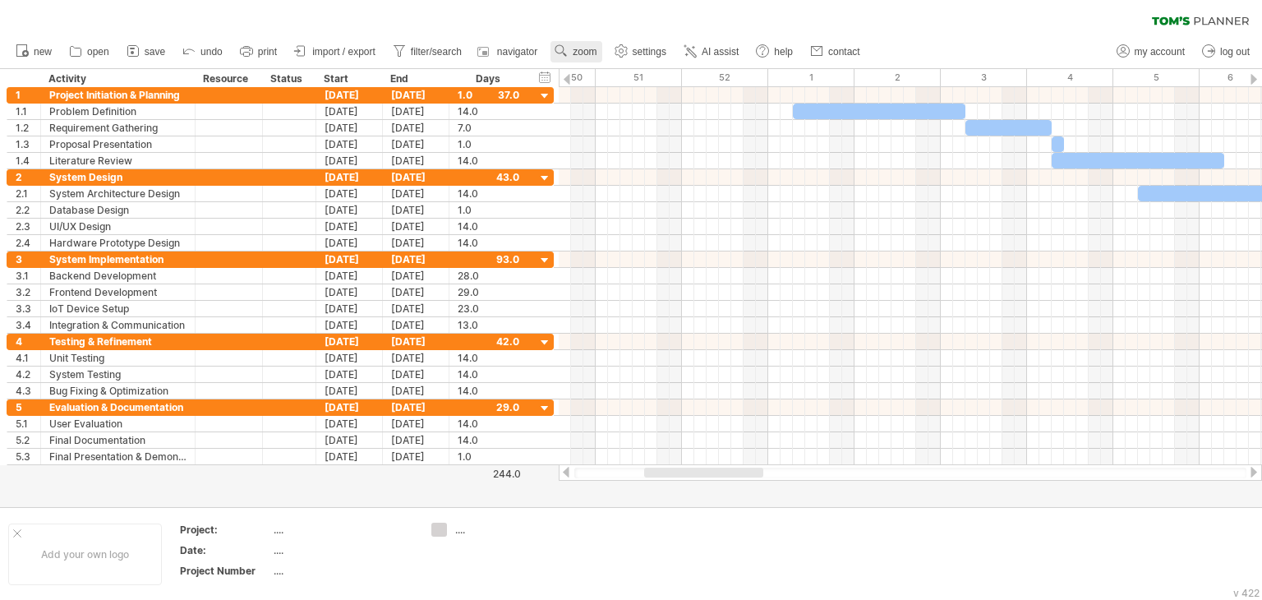
click at [581, 53] on span "zoom" at bounding box center [585, 52] width 24 height 12
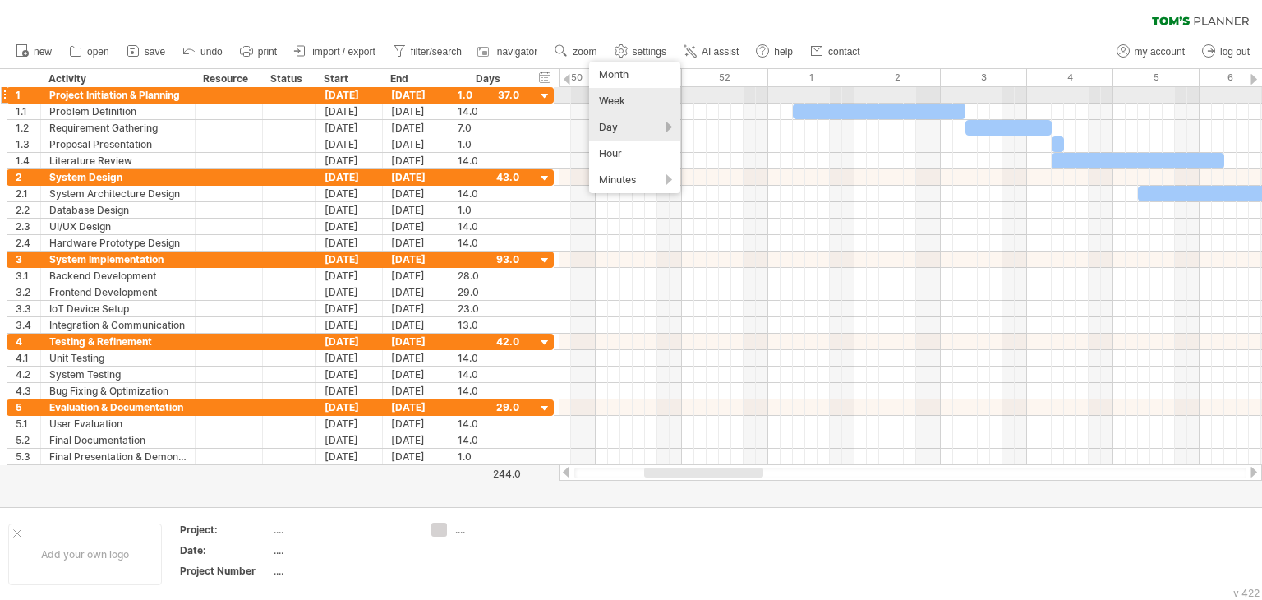
click at [619, 93] on div "Week" at bounding box center [634, 101] width 91 height 26
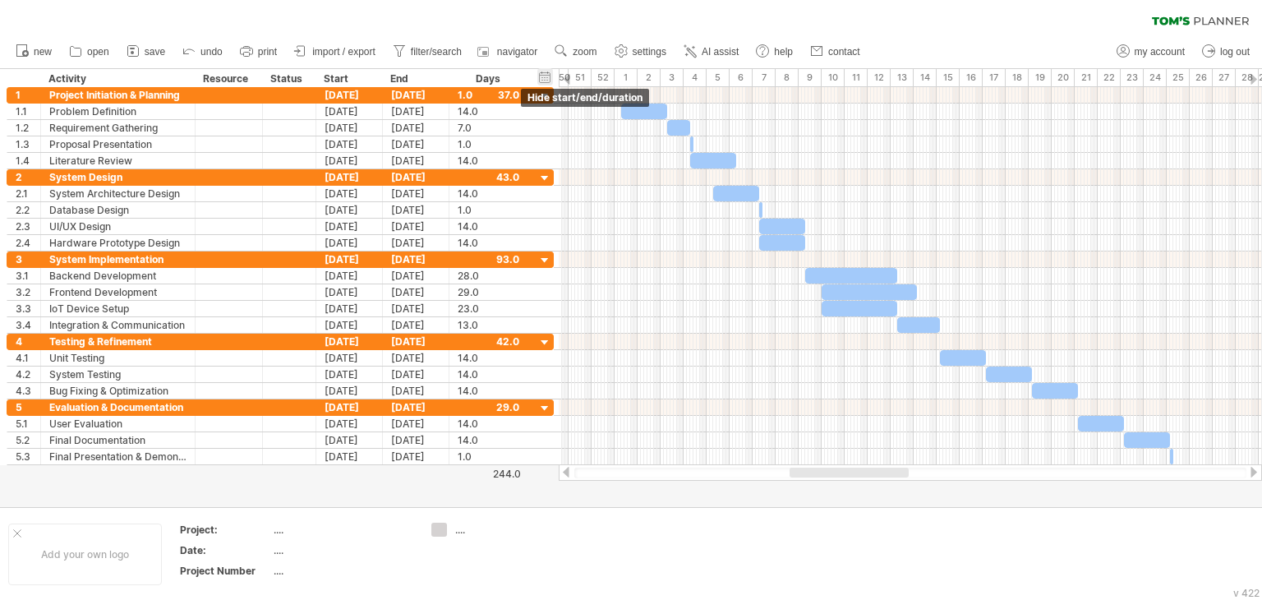
click at [546, 77] on div "hide start/end/duration show start/end/duration" at bounding box center [545, 76] width 16 height 17
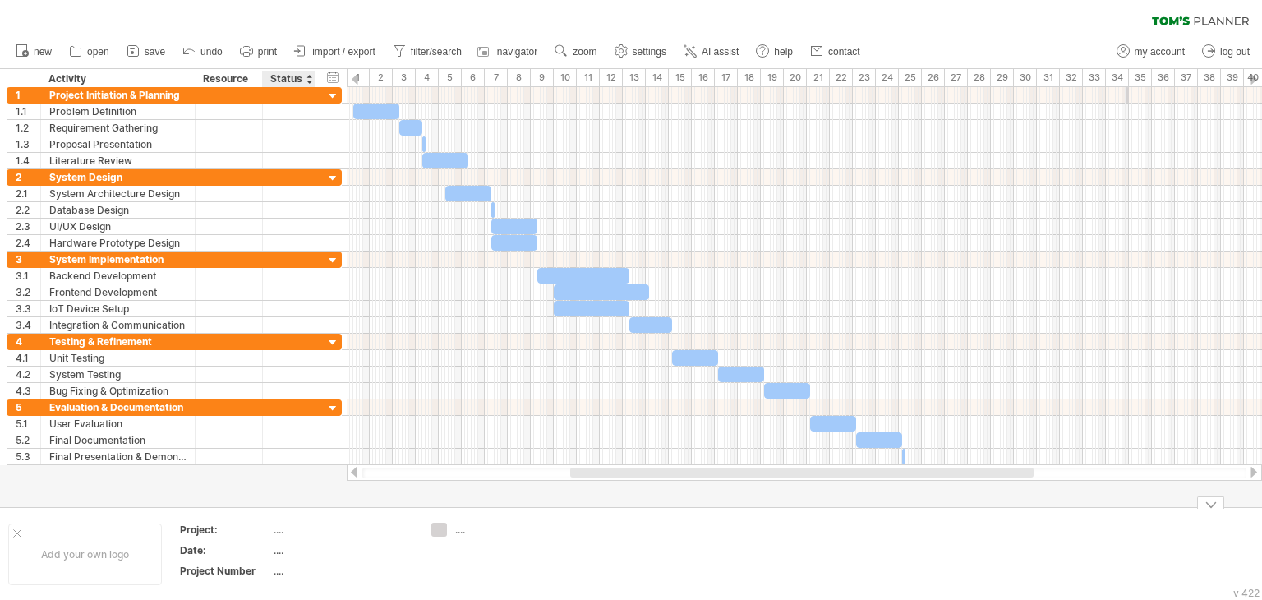
click at [274, 533] on div "...." at bounding box center [343, 530] width 138 height 14
type input "*"
